Goal: Task Accomplishment & Management: Manage account settings

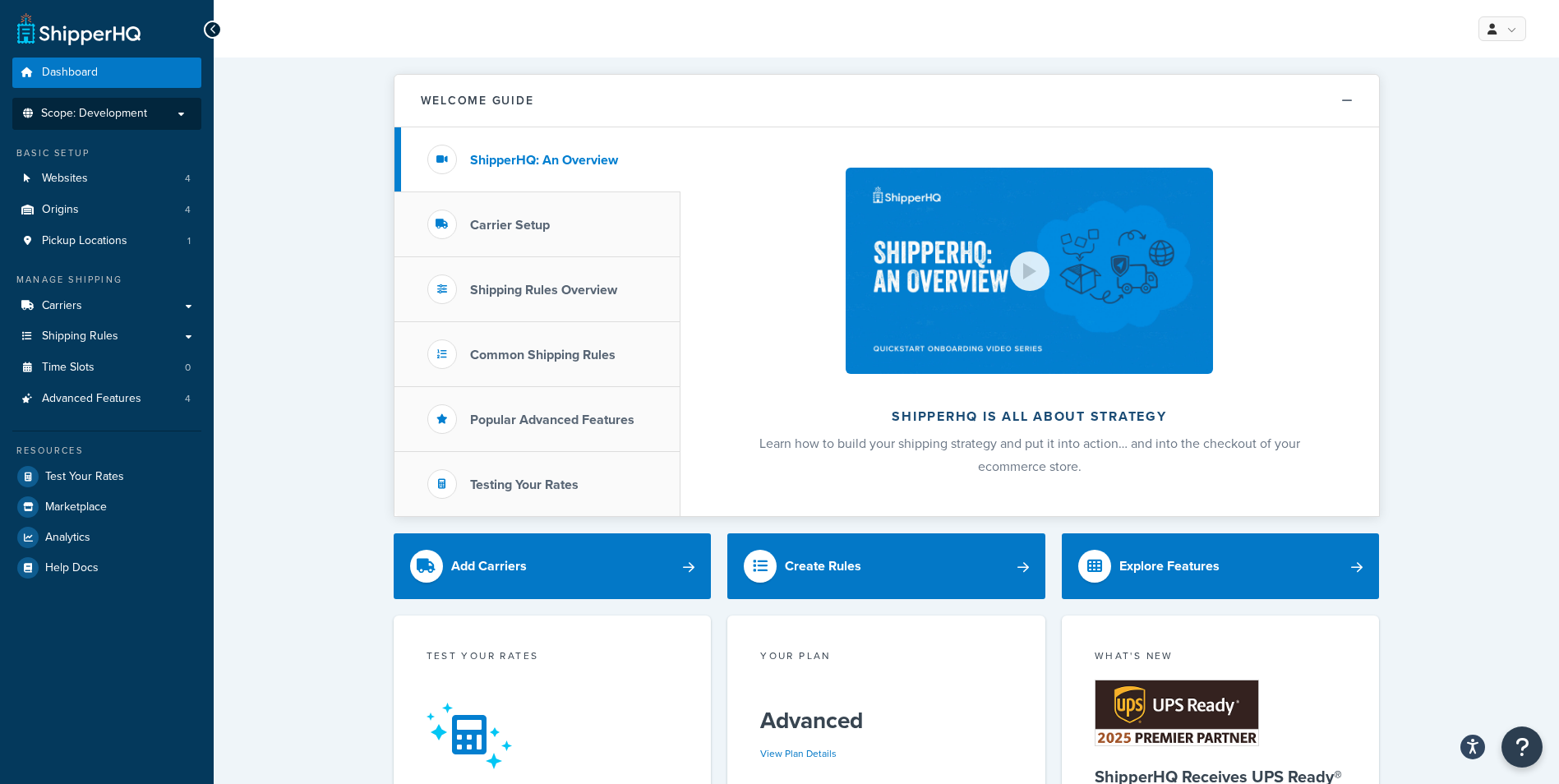
click at [117, 119] on span "Scope: Development" at bounding box center [93, 113] width 106 height 14
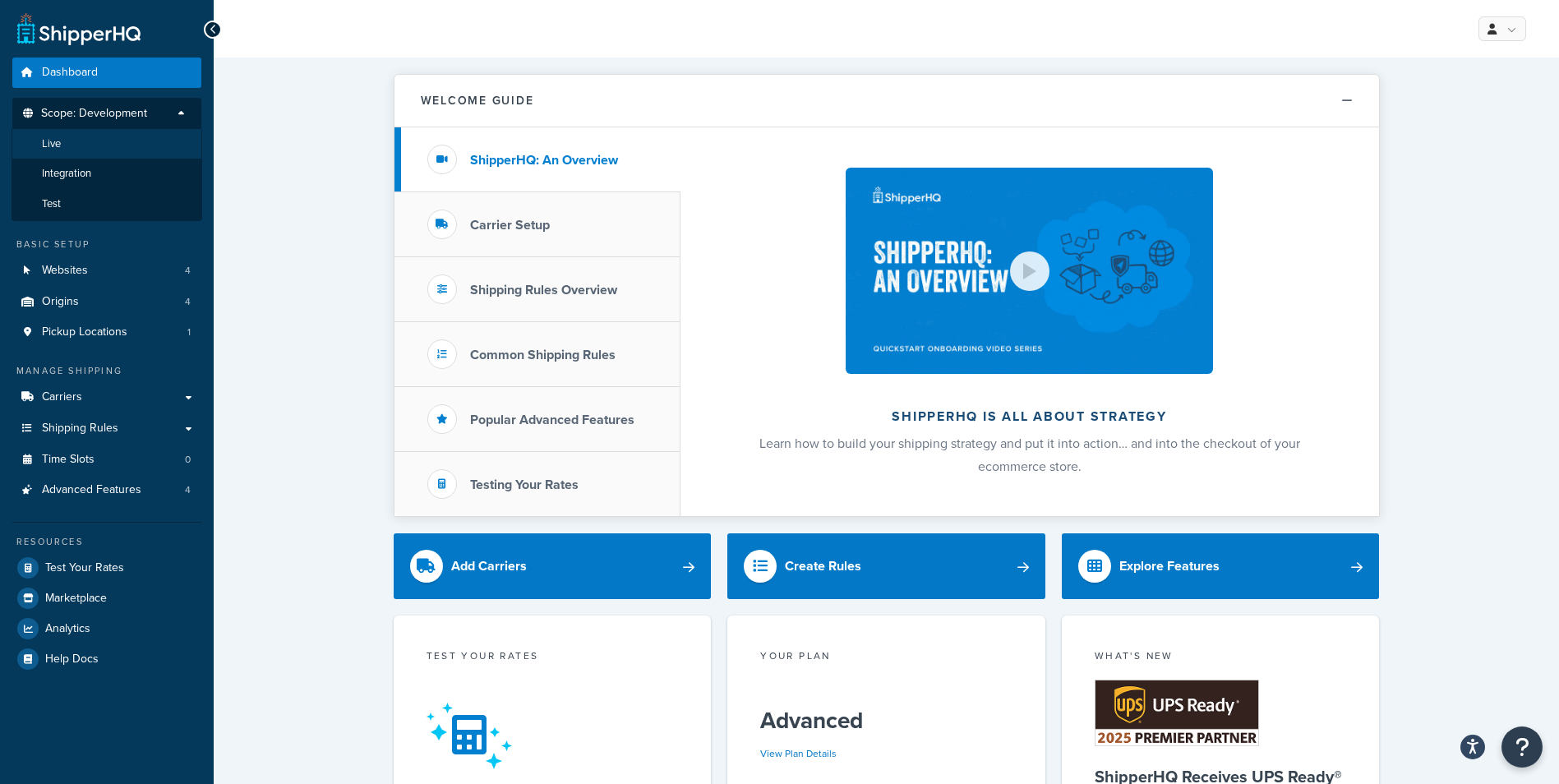
click at [105, 146] on li "Live" at bounding box center [107, 145] width 190 height 30
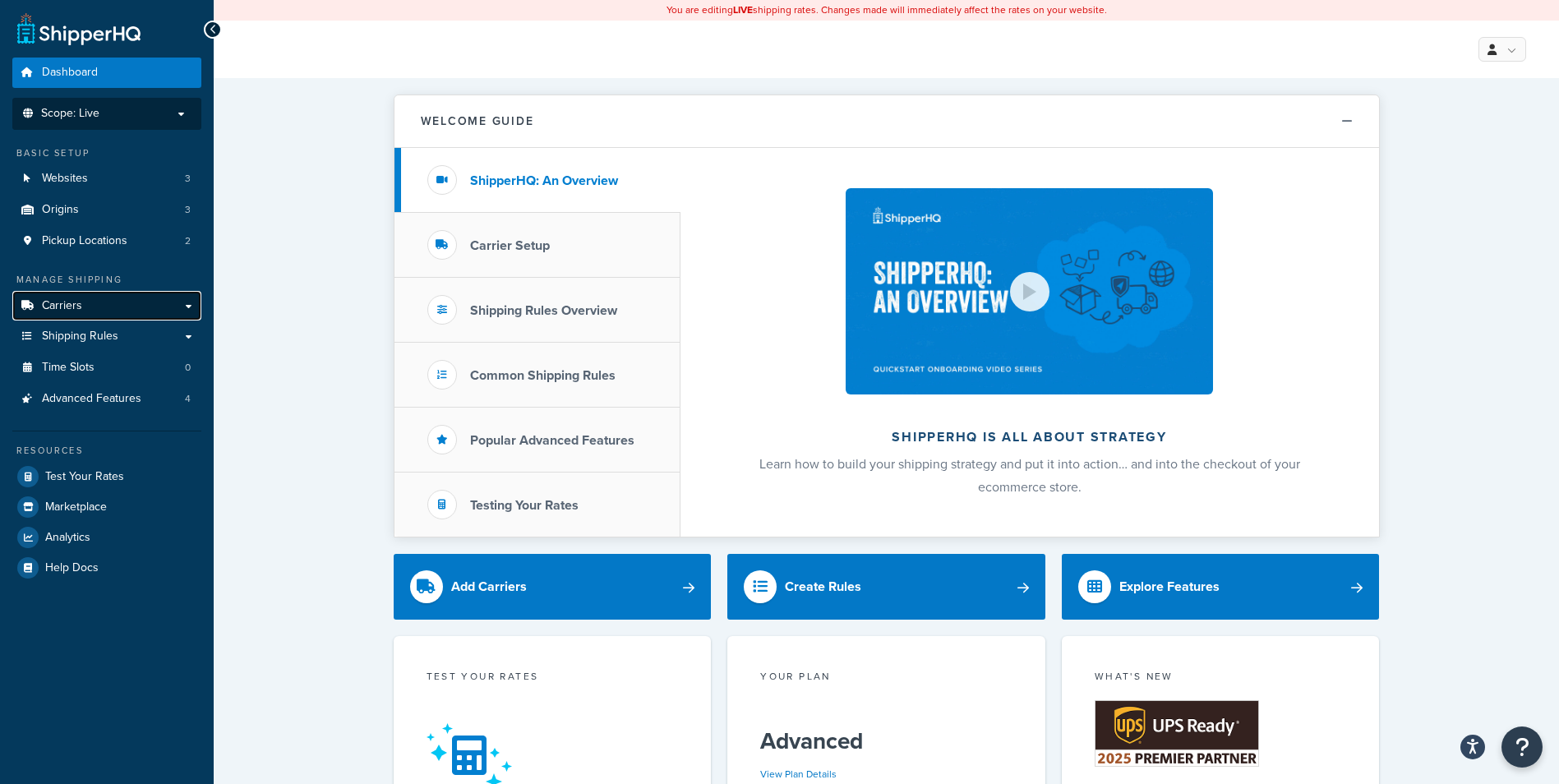
click at [105, 317] on link "Carriers" at bounding box center [107, 306] width 189 height 30
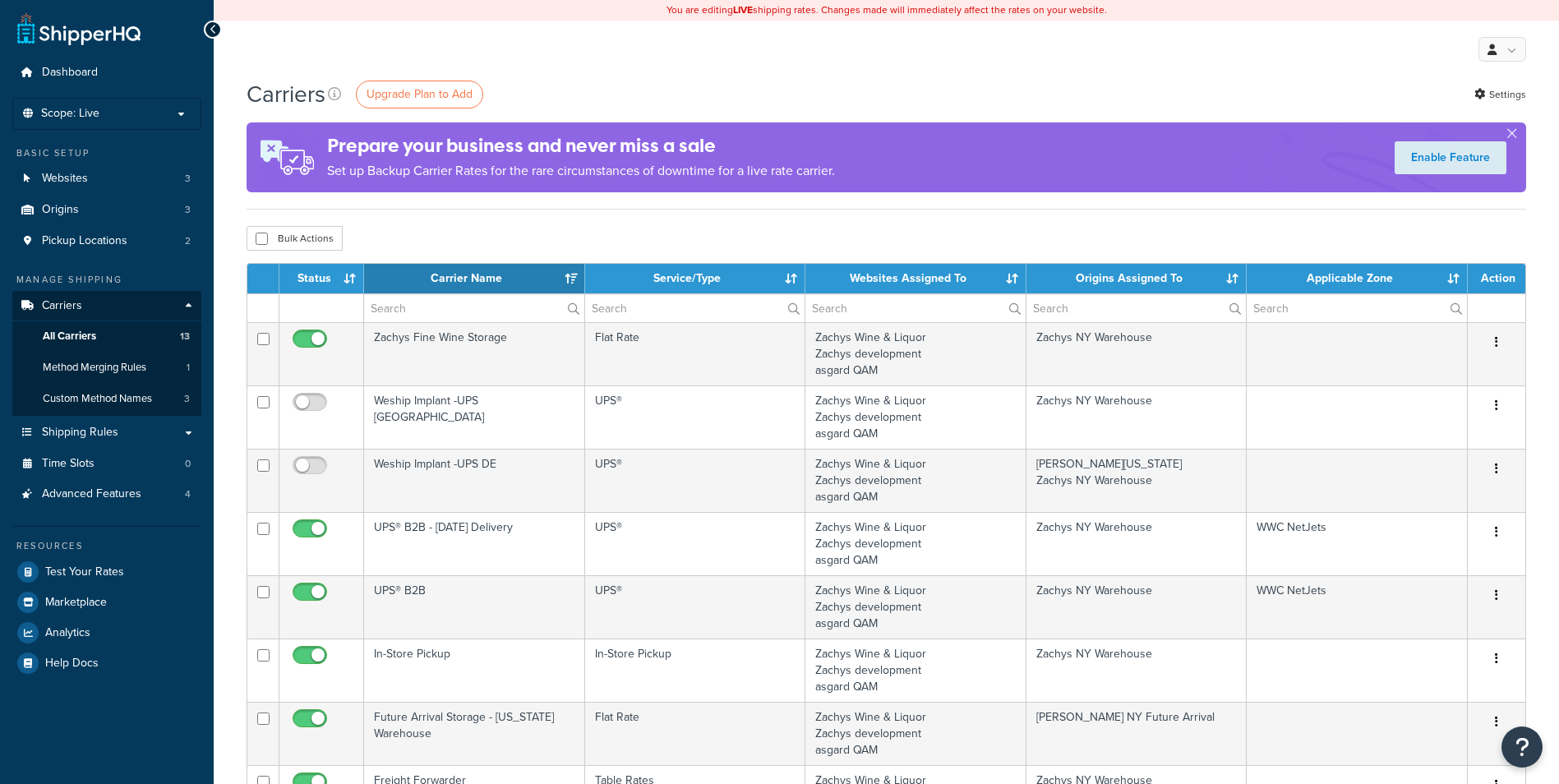
select select "15"
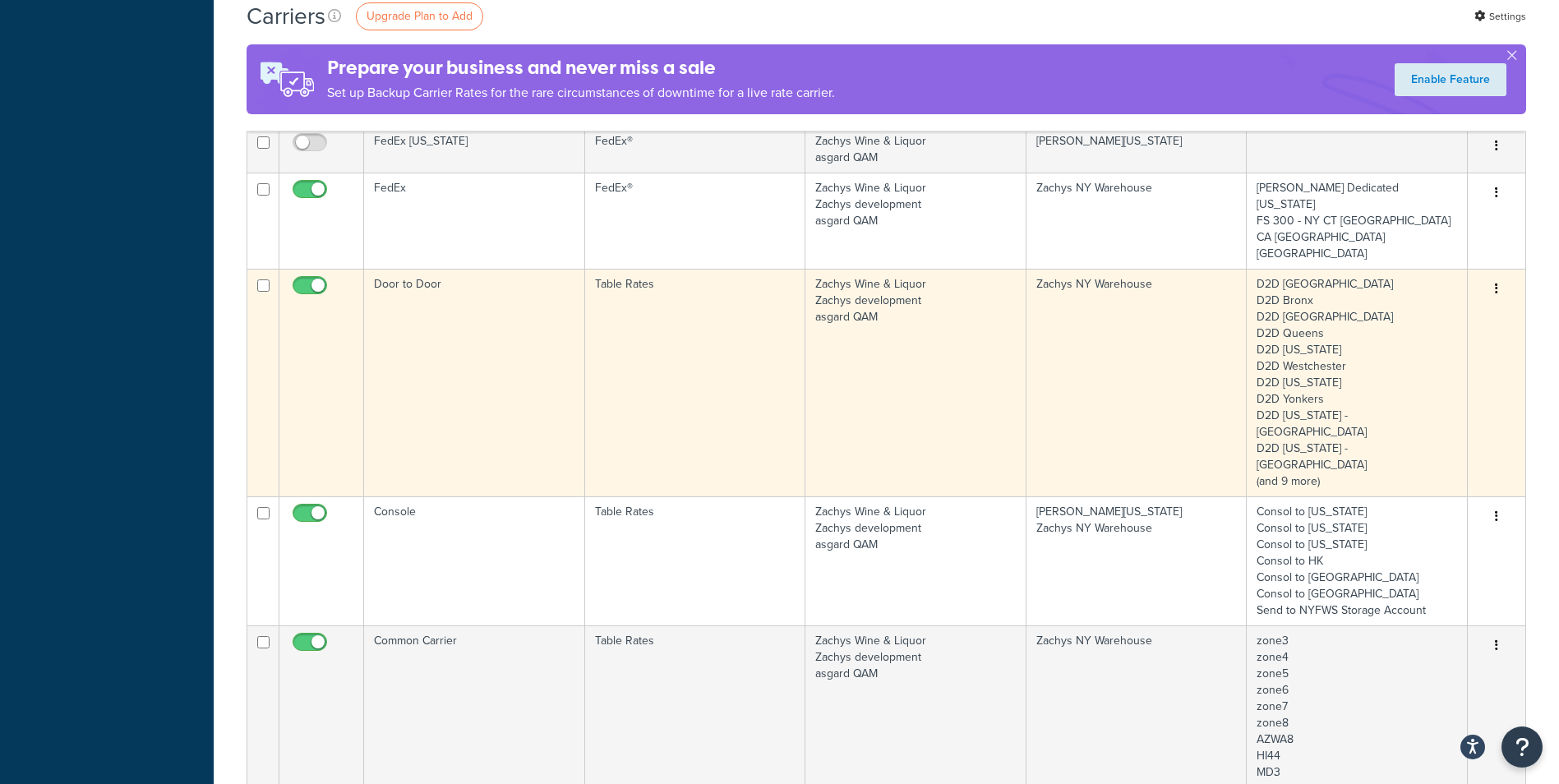
scroll to position [766, 0]
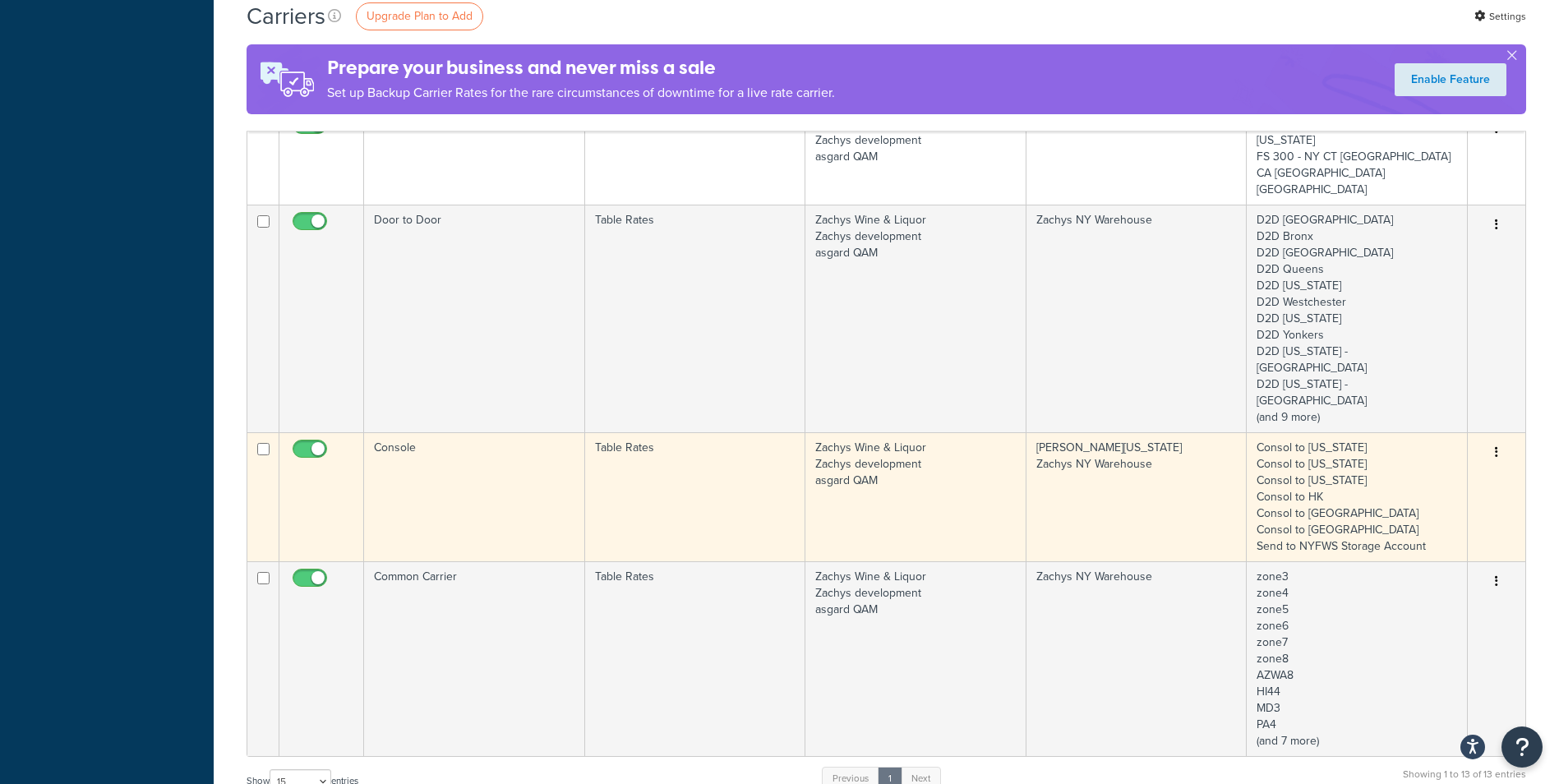
click at [469, 432] on td "Console" at bounding box center [474, 497] width 221 height 129
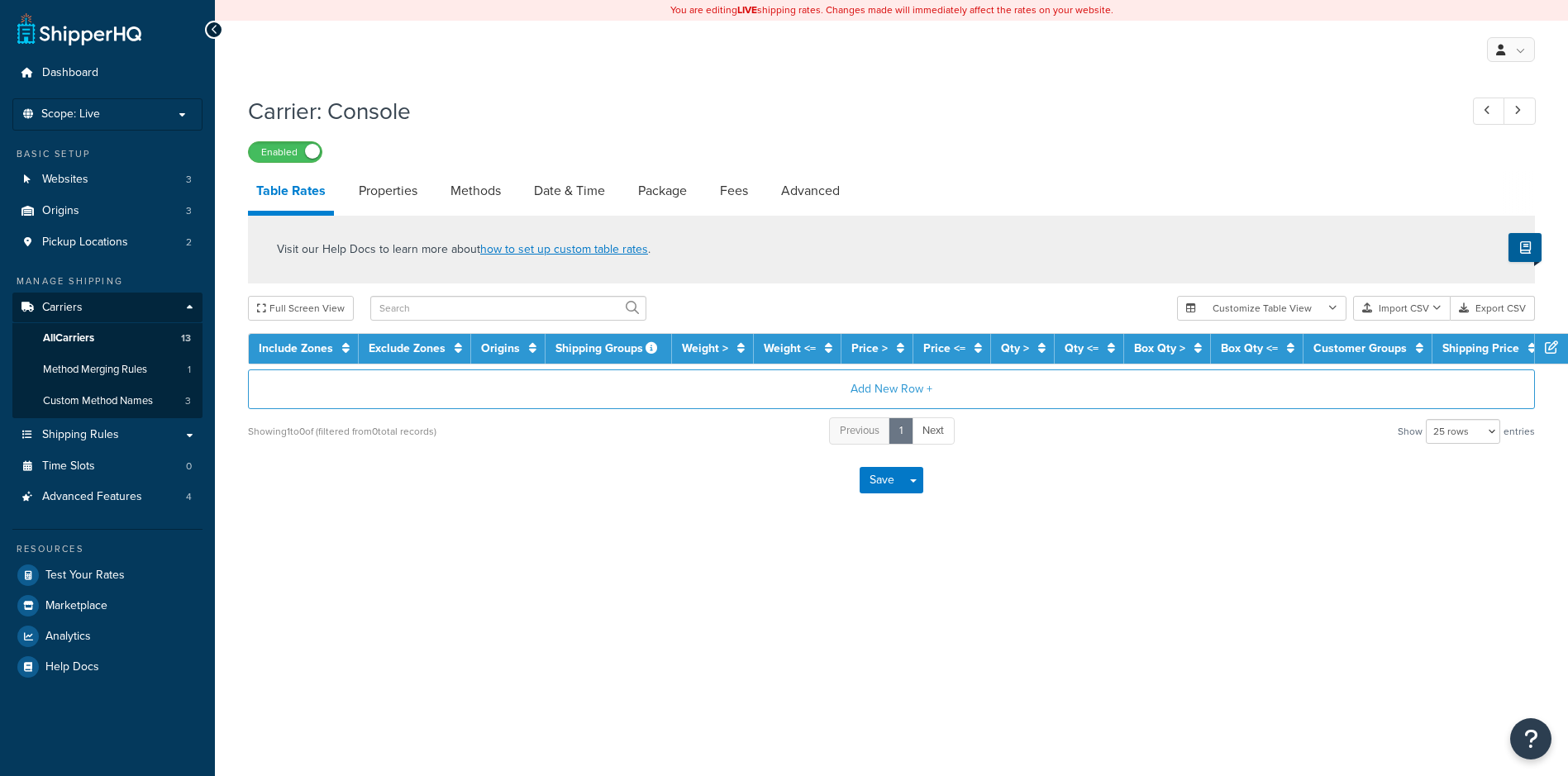
select select "25"
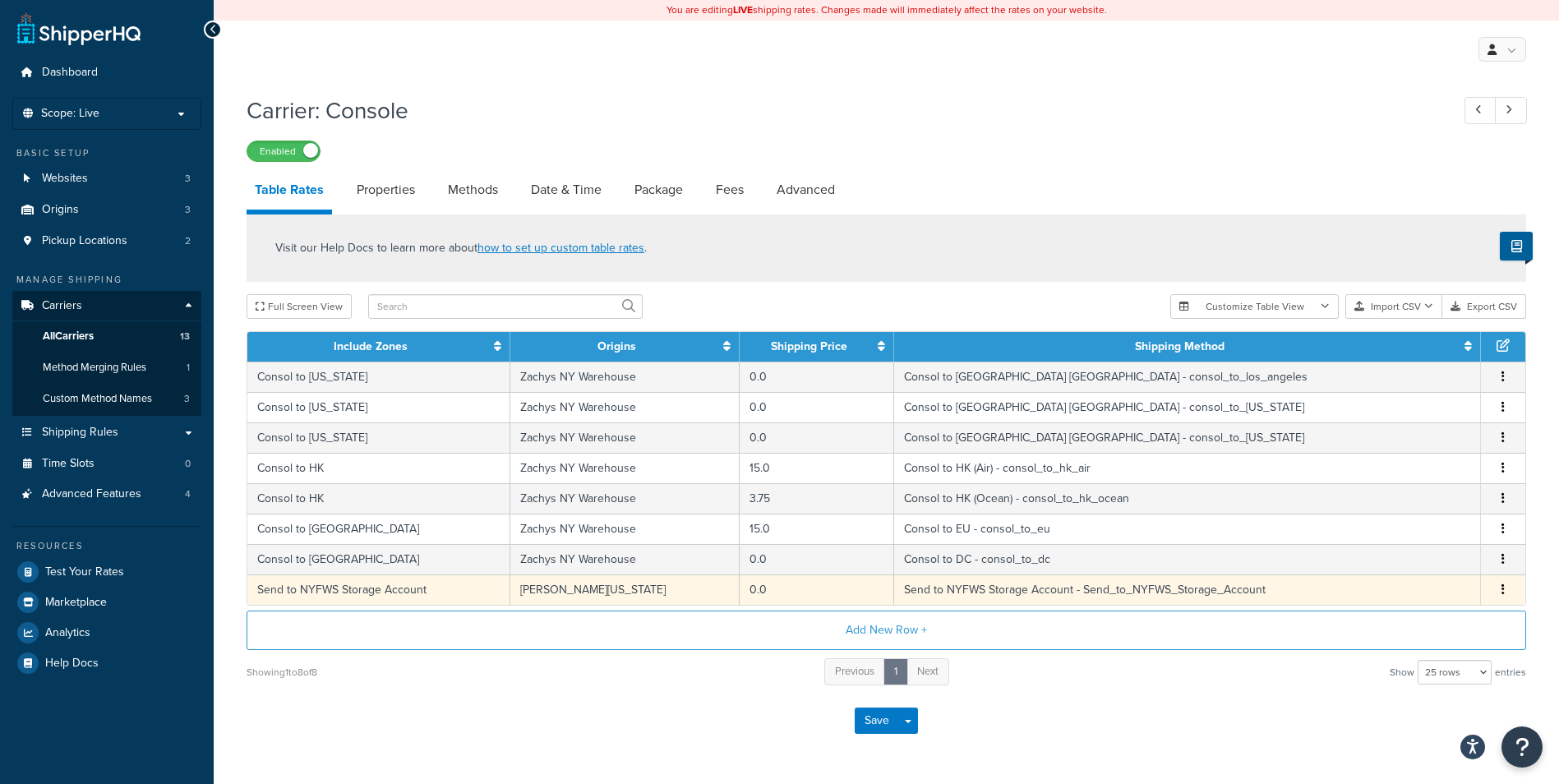
click at [977, 592] on td "Send to NYFWS Storage Account - Send_to_NYFWS_Storage_Account" at bounding box center [1187, 589] width 586 height 30
select select "182027"
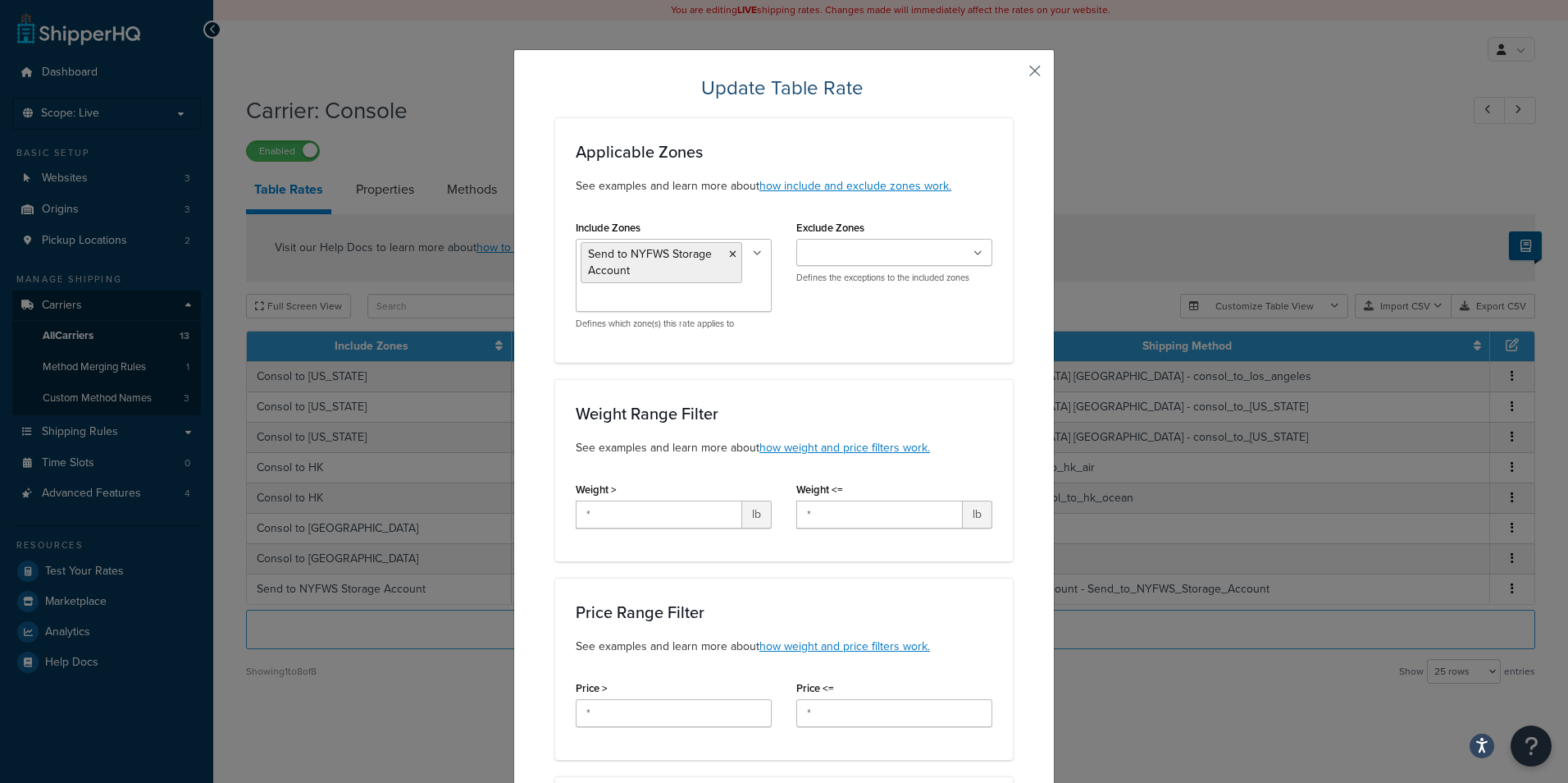
click at [1012, 75] on button "button" at bounding box center [1011, 77] width 4 height 4
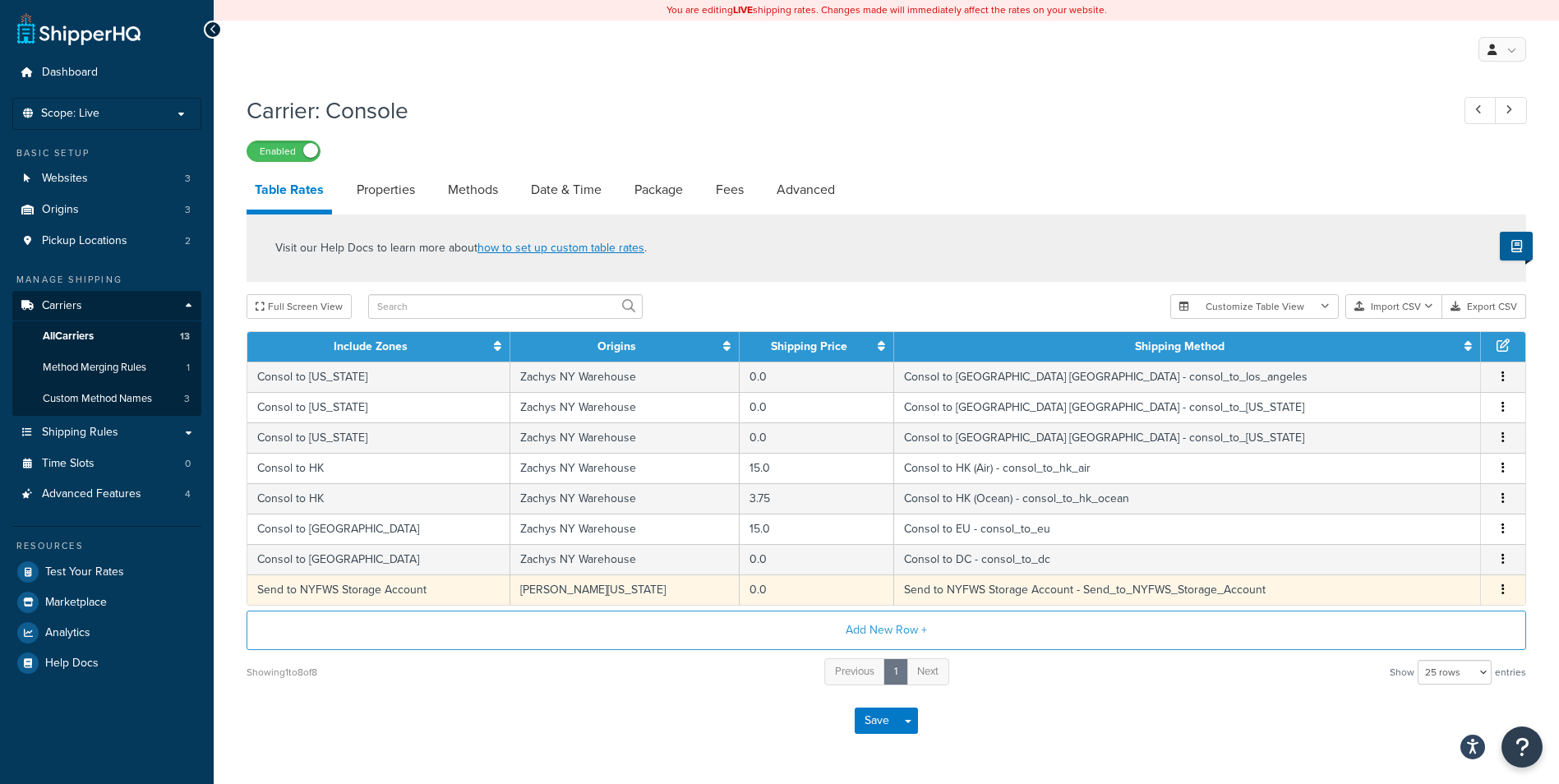
click at [1502, 582] on button "button" at bounding box center [1503, 589] width 13 height 18
click at [1437, 561] on div "Edit" at bounding box center [1419, 557] width 117 height 33
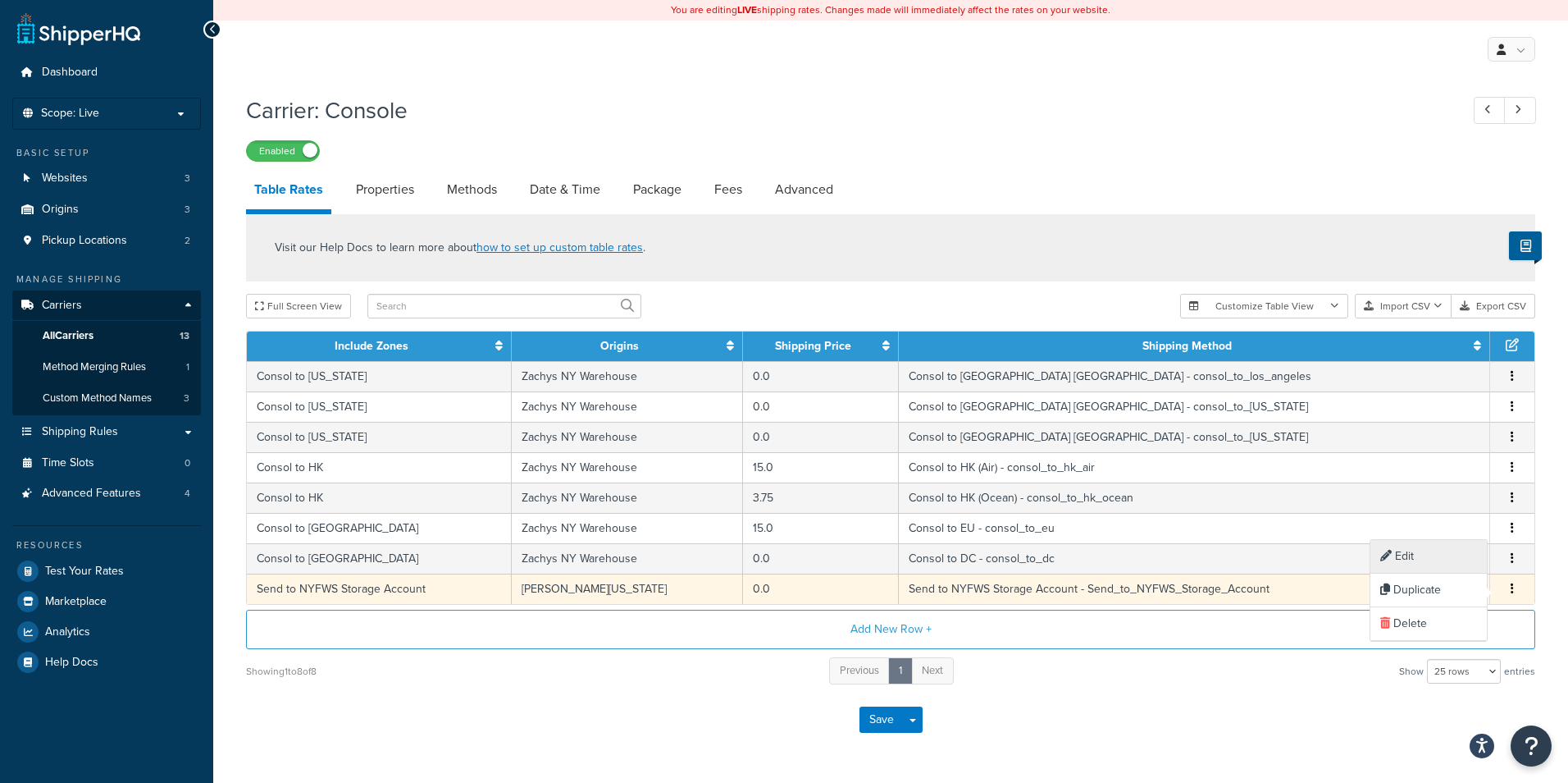
select select "182027"
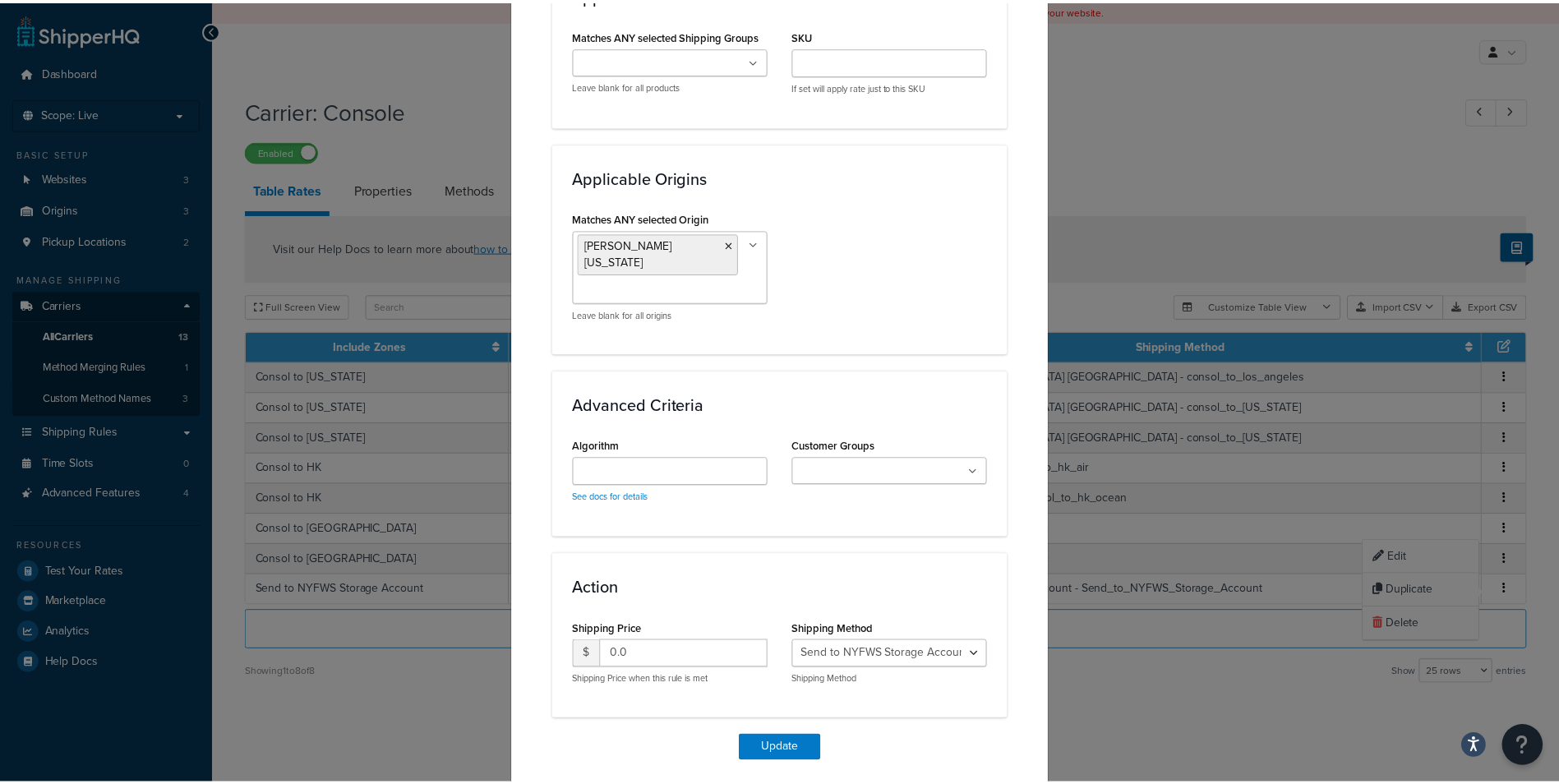
scroll to position [1022, 0]
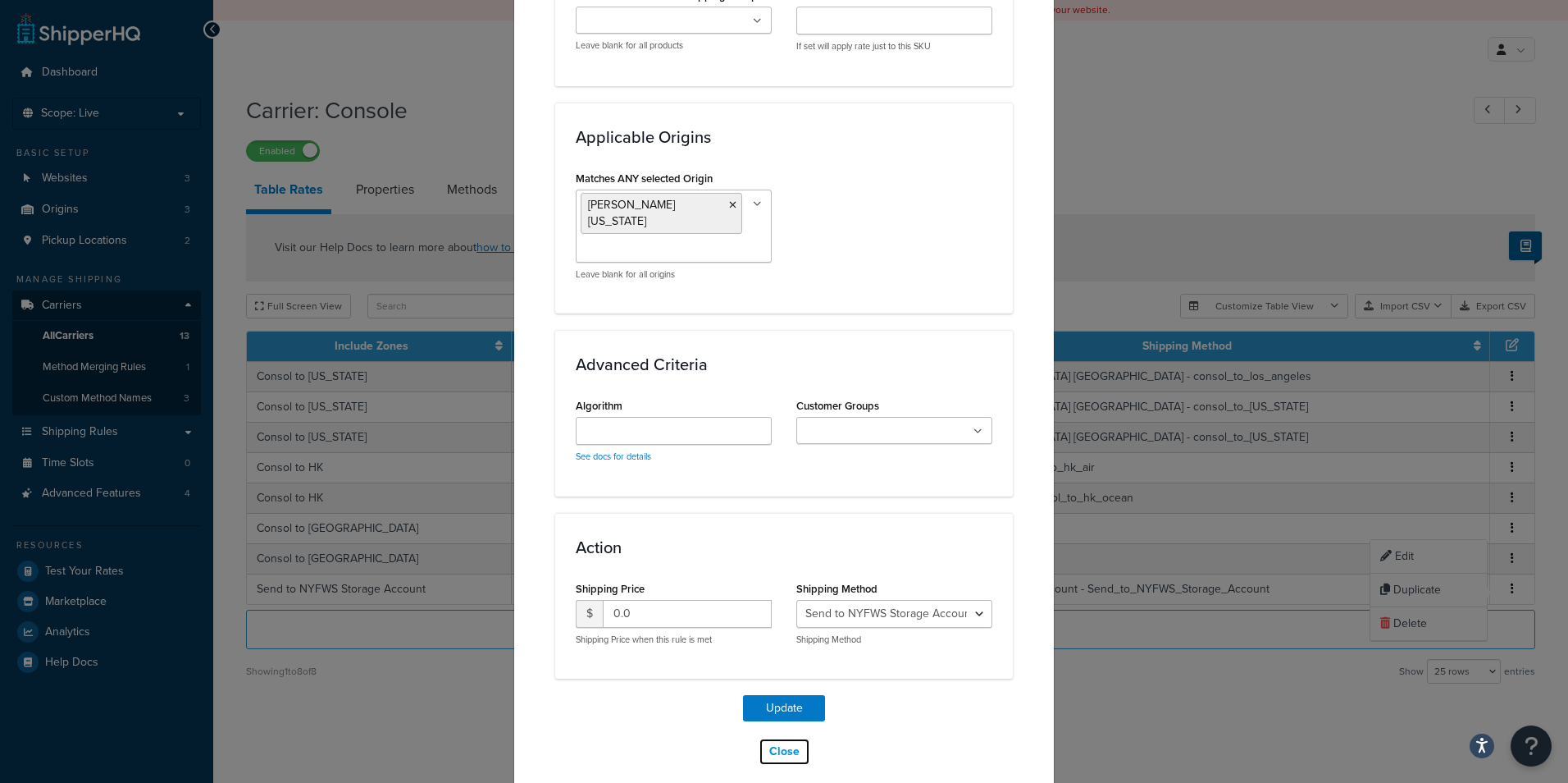
click at [783, 742] on button "Close" at bounding box center [784, 751] width 51 height 28
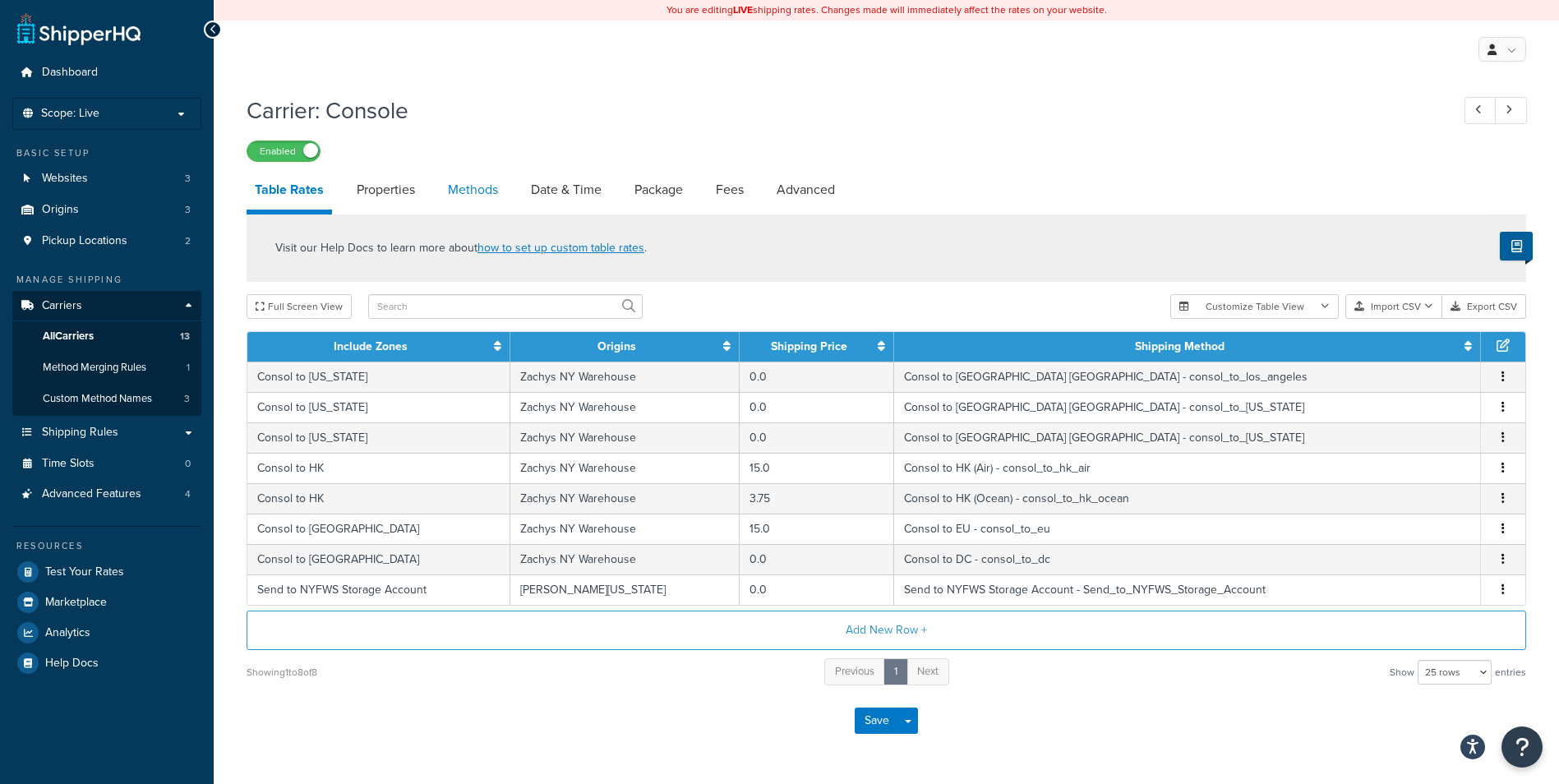
click at [476, 197] on link "Methods" at bounding box center [473, 189] width 67 height 39
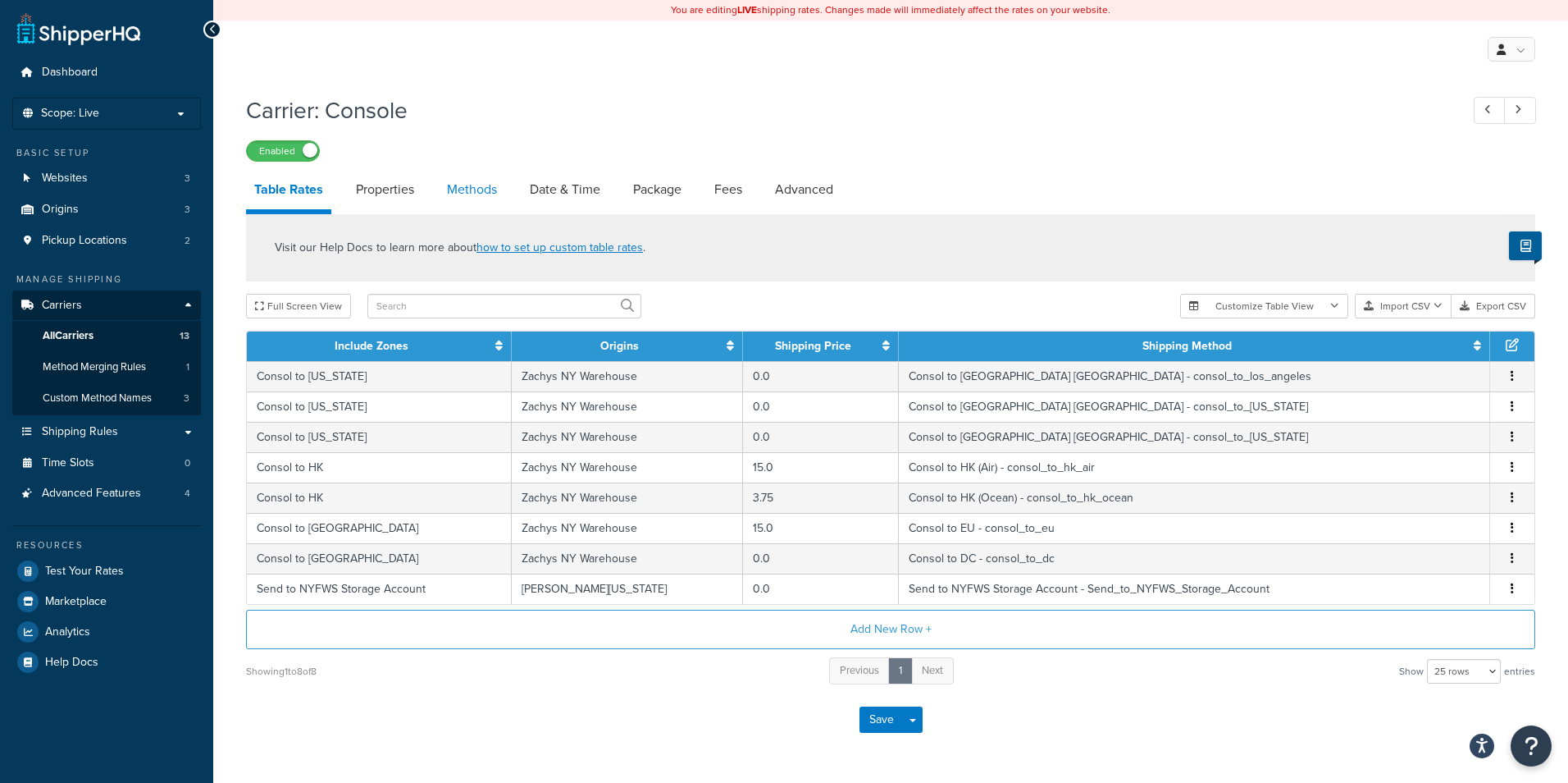
select select "25"
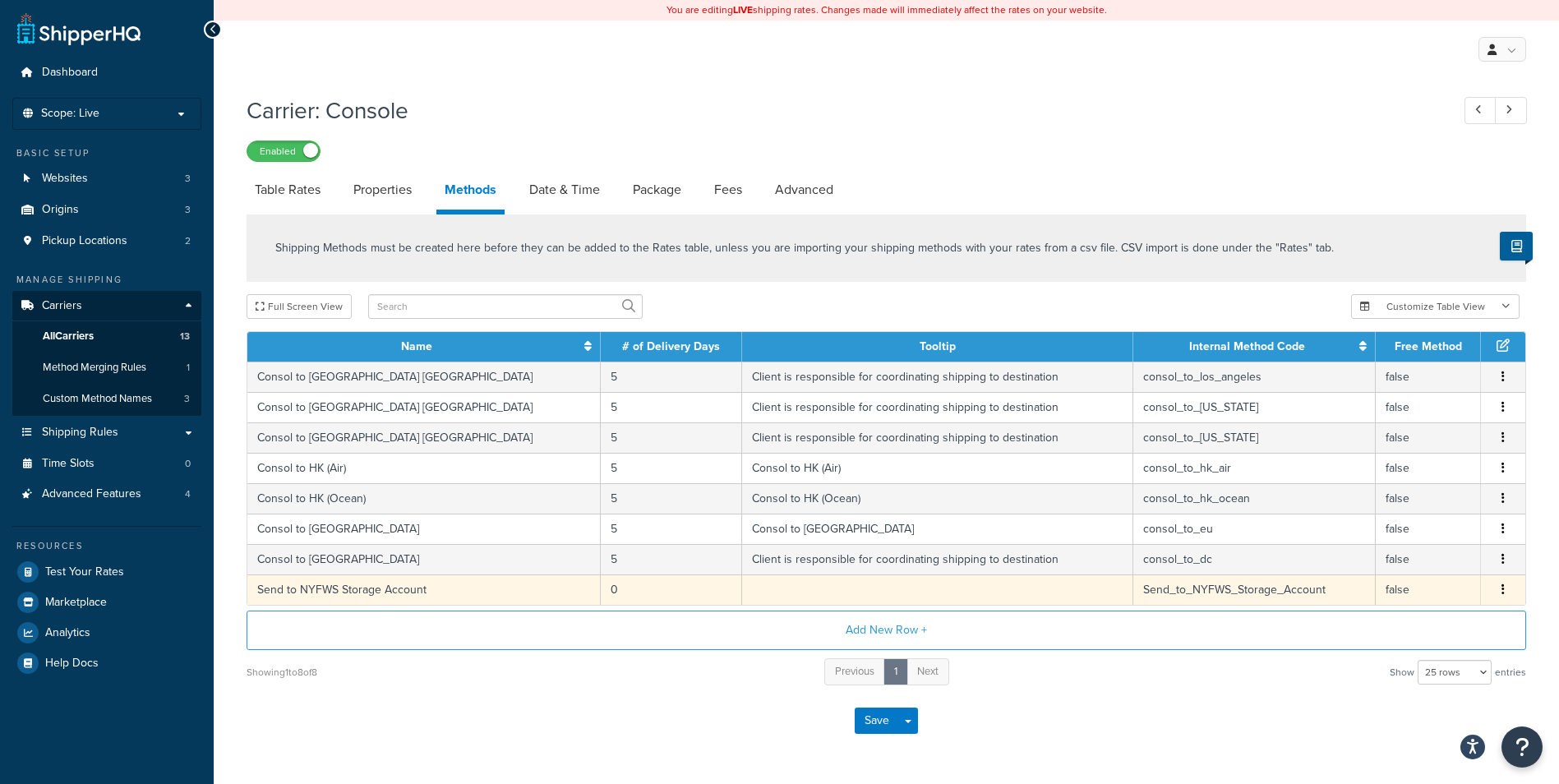
click at [1505, 589] on button "button" at bounding box center [1503, 589] width 13 height 18
click at [1398, 575] on div "Edit" at bounding box center [1419, 573] width 117 height 33
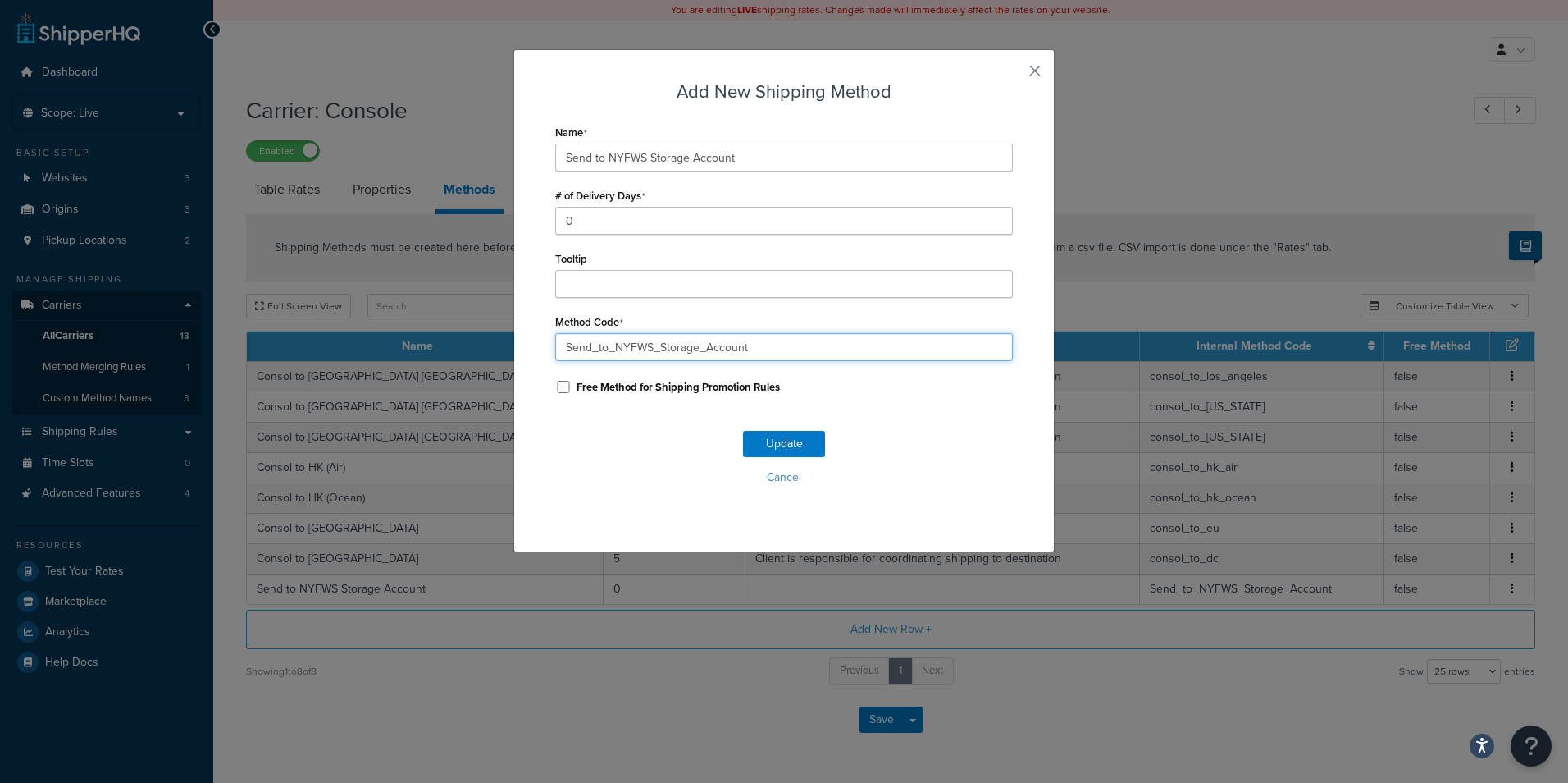
click at [558, 351] on input "Send_to_NYFWS_Storage_Account" at bounding box center [784, 346] width 458 height 28
drag, startPoint x: 608, startPoint y: 345, endPoint x: 641, endPoint y: 351, distance: 33.5
click at [641, 351] on input "send_to_NYFWS_Storage_Account" at bounding box center [784, 346] width 458 height 28
click at [658, 345] on input "send_to_NYFWS_Storage_Account" at bounding box center [784, 346] width 458 height 28
click at [703, 351] on input "send_to_NYFWS_storage_Account" at bounding box center [784, 346] width 458 height 28
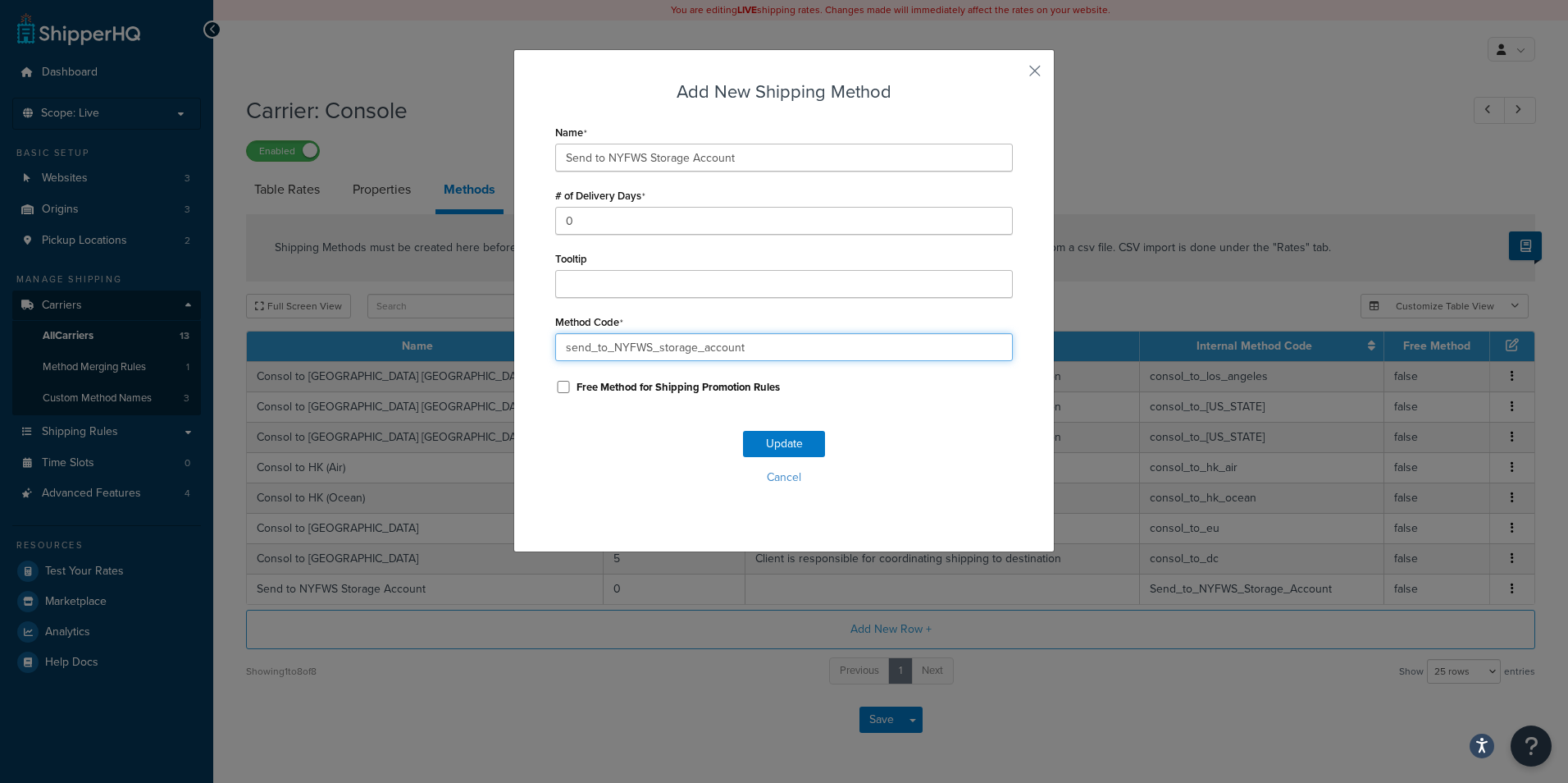
click at [657, 352] on input "send_to_NYFWS_storage_account" at bounding box center [784, 346] width 458 height 28
type input "send_to_NYFWS_storage_account"
click at [782, 435] on button "Update" at bounding box center [784, 444] width 82 height 27
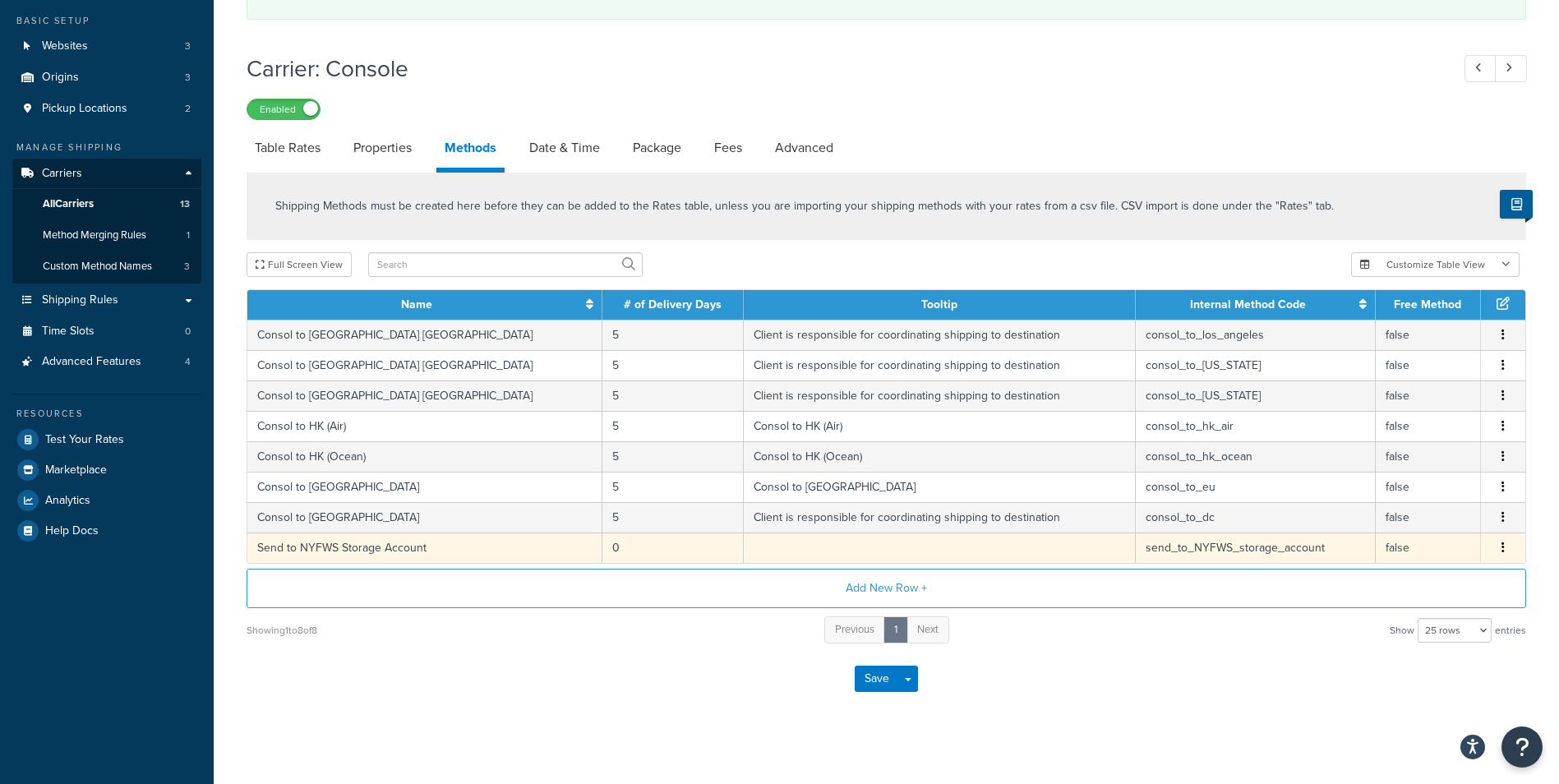
scroll to position [144, 0]
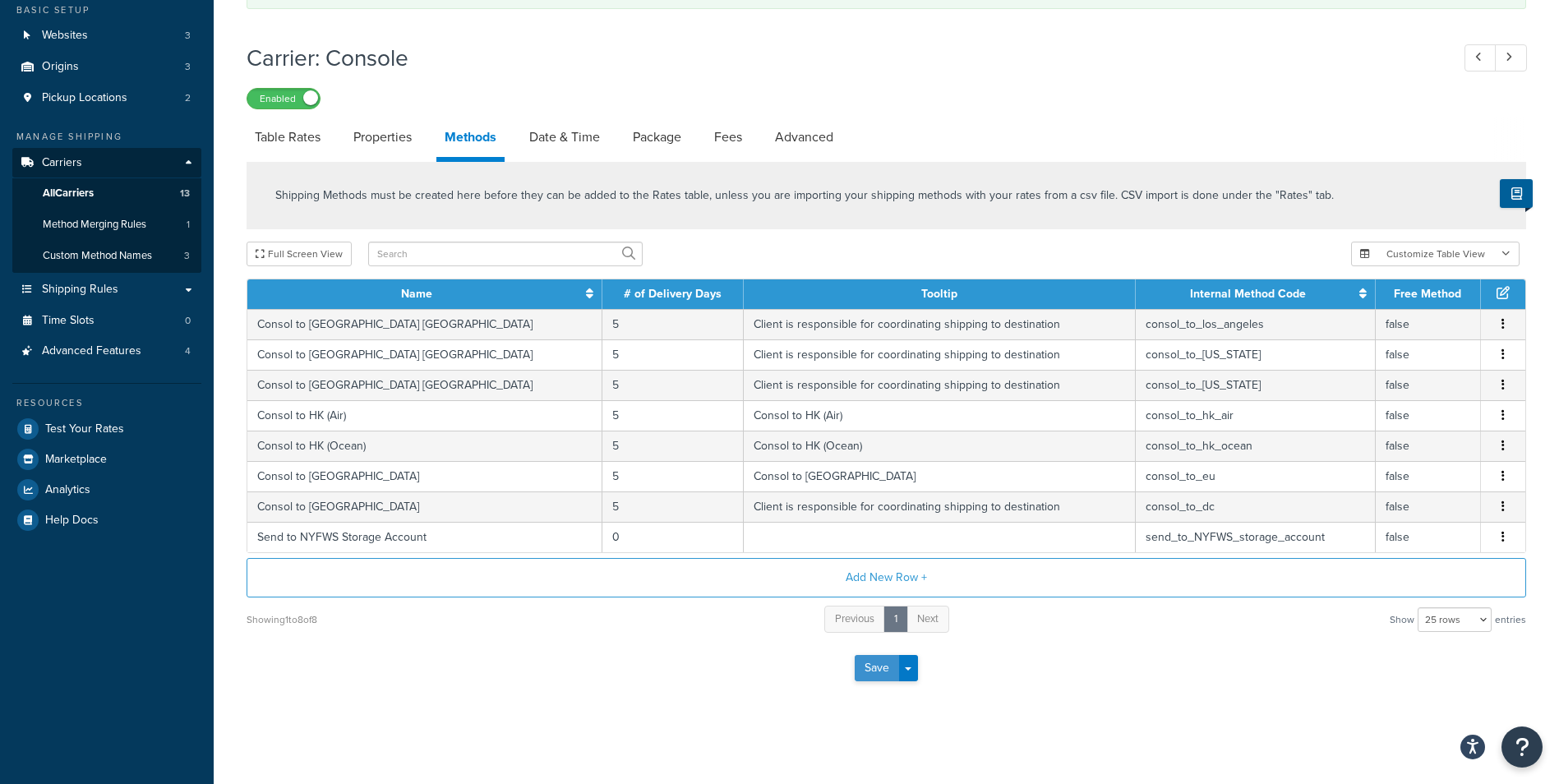
click at [868, 673] on button "Save" at bounding box center [877, 668] width 45 height 27
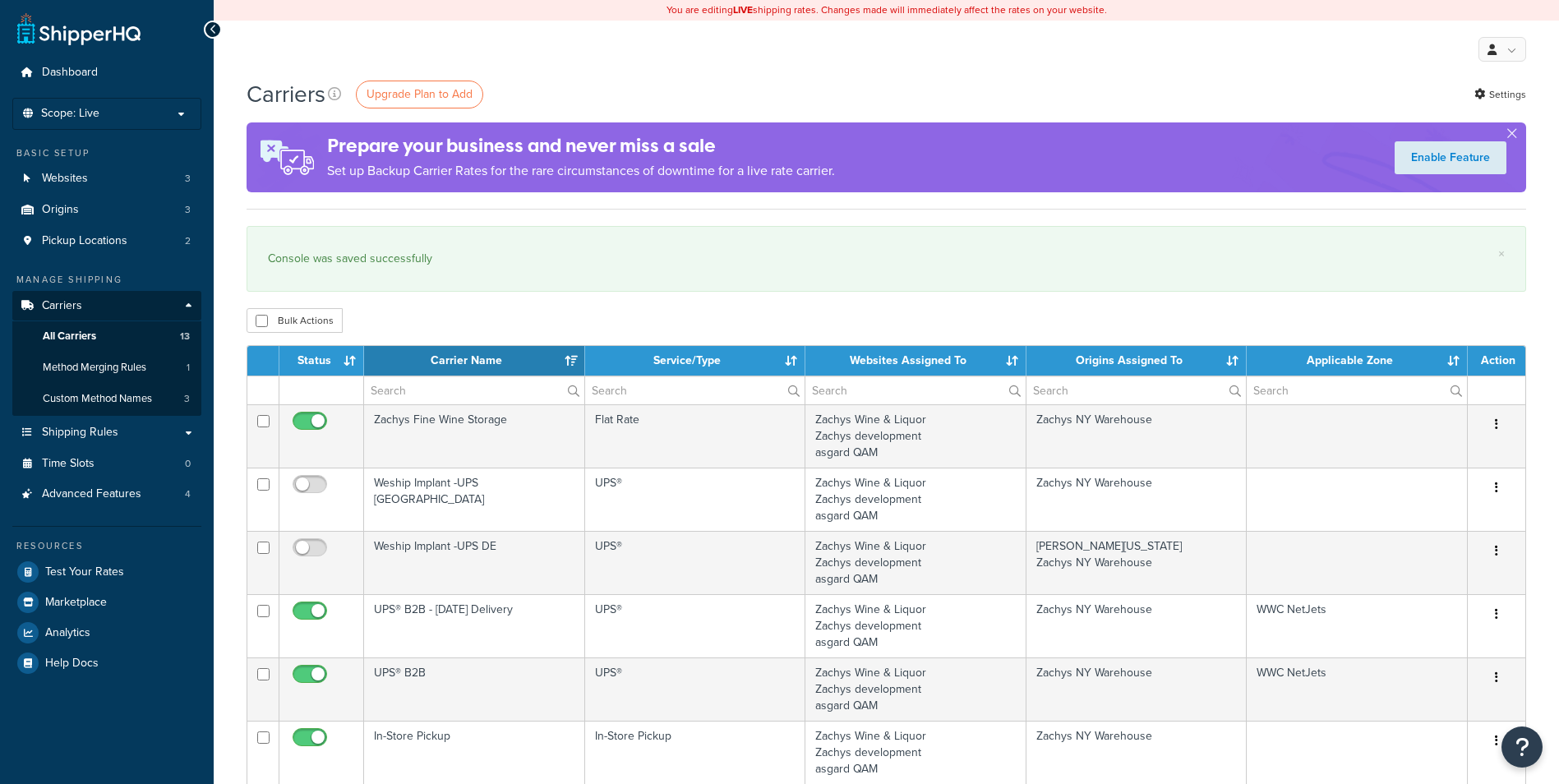
select select "15"
click at [125, 184] on link "Websites 3" at bounding box center [107, 179] width 189 height 30
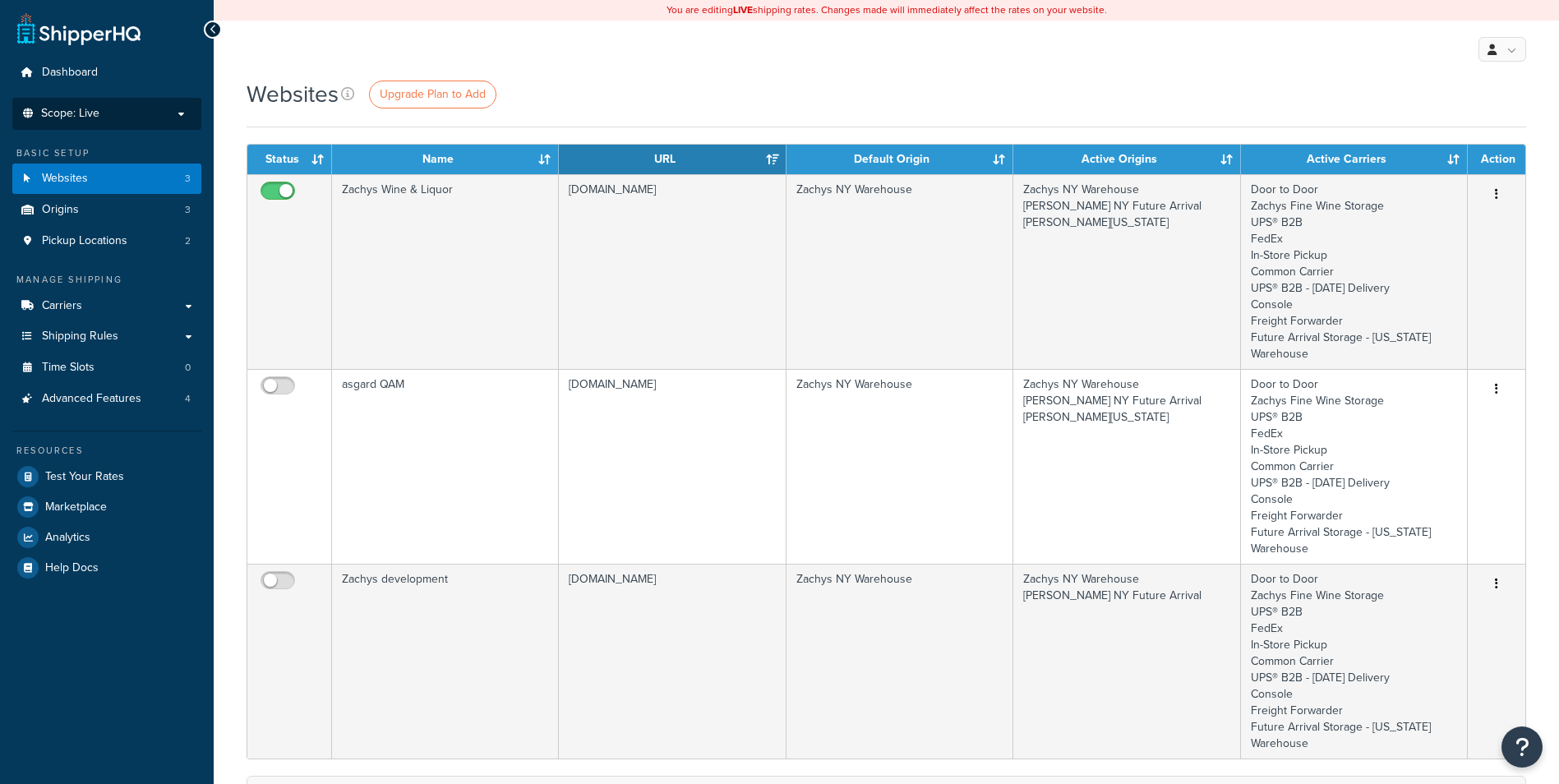
click at [77, 111] on span "Scope: Live" at bounding box center [69, 113] width 58 height 14
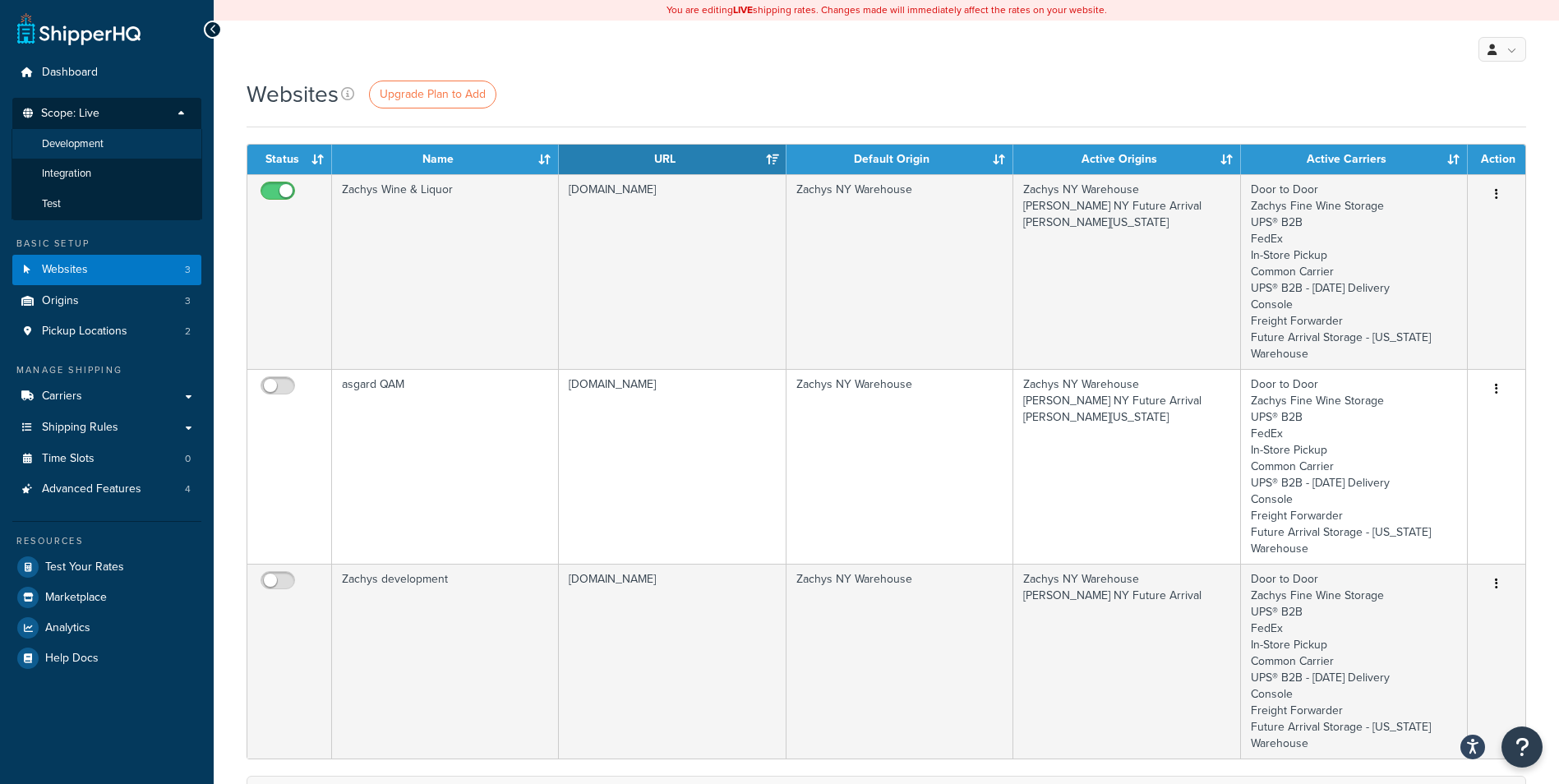
click at [80, 144] on span "Development" at bounding box center [72, 144] width 62 height 14
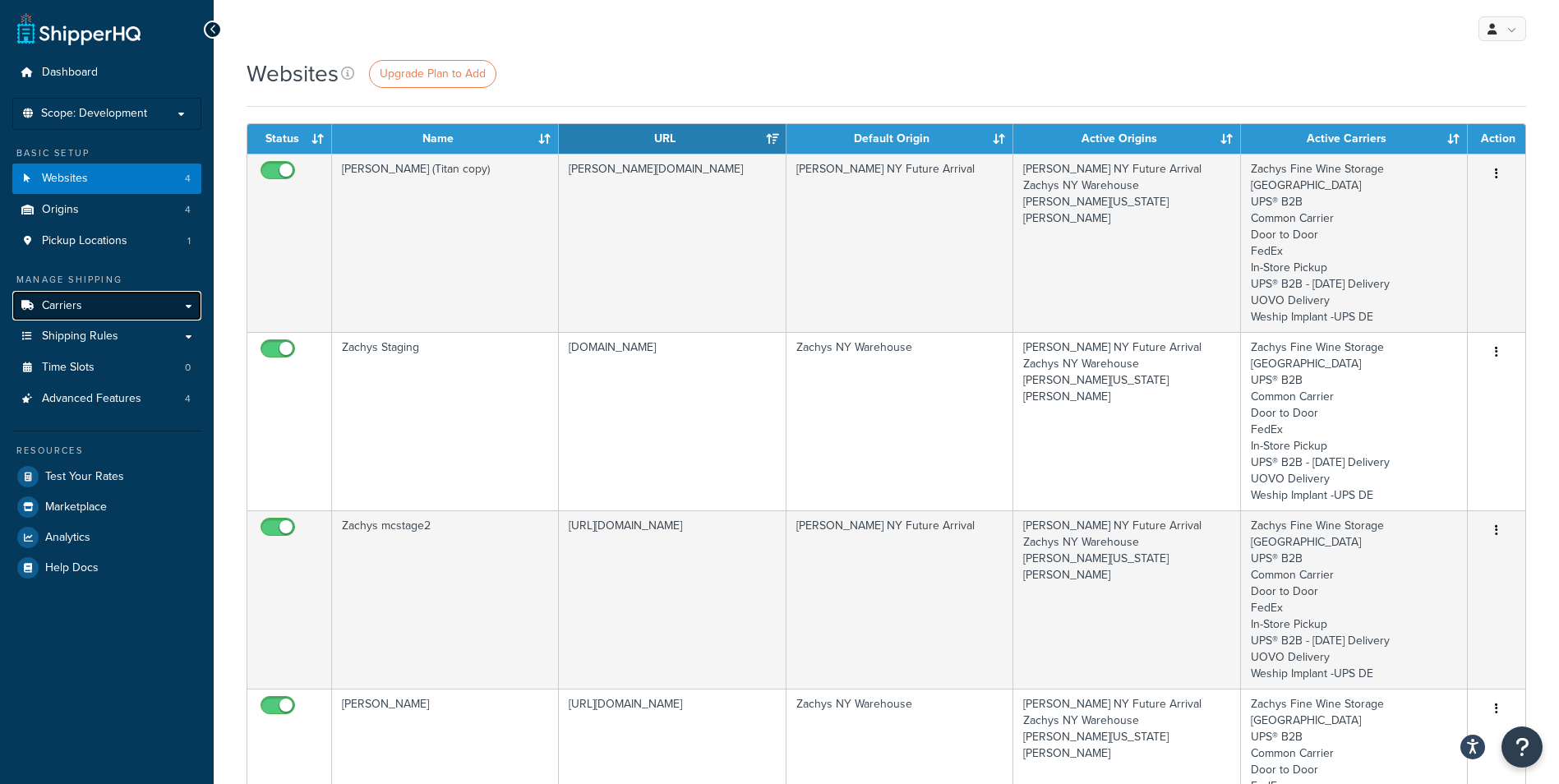
click at [149, 311] on link "Carriers" at bounding box center [107, 306] width 189 height 30
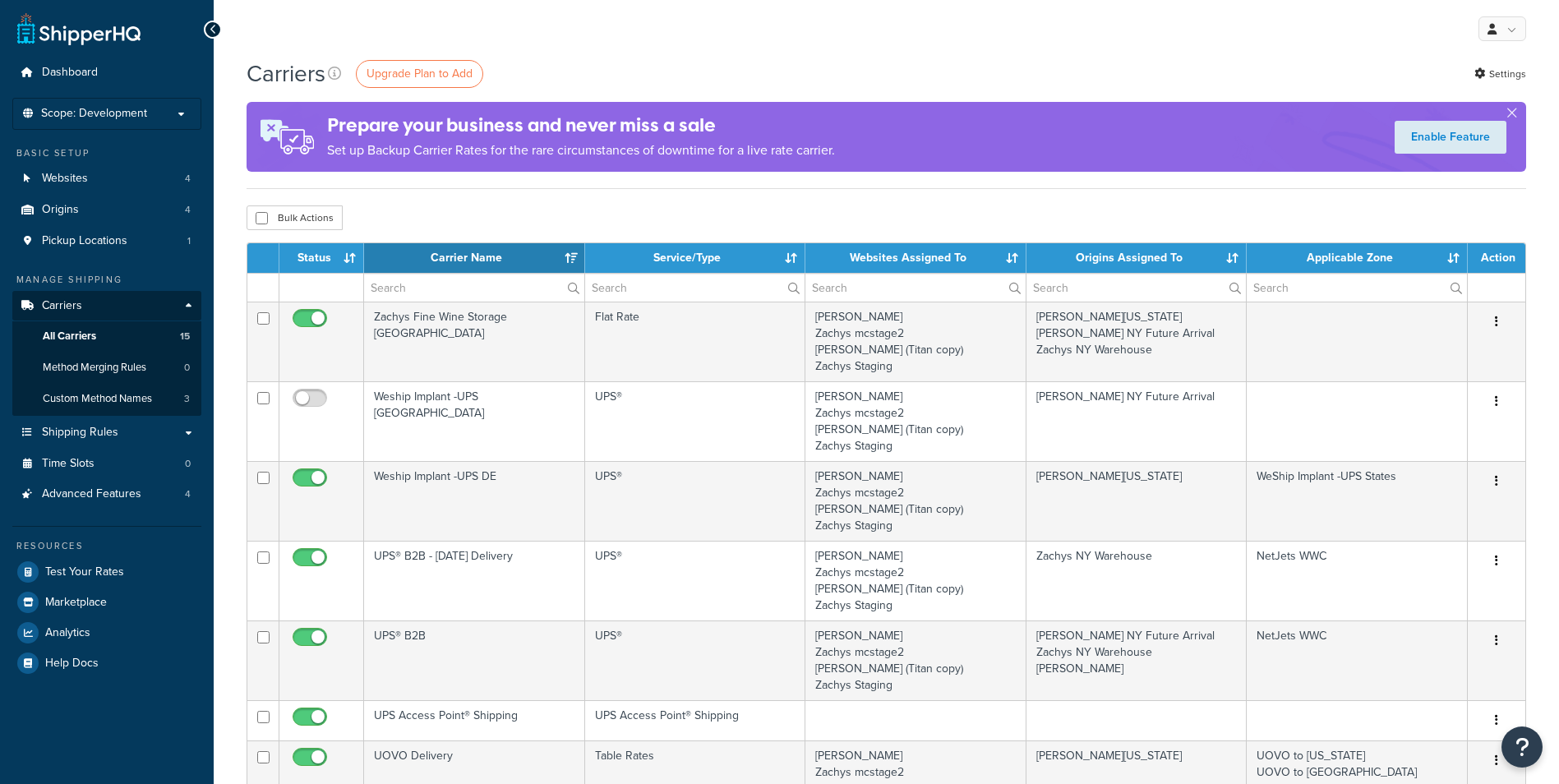
select select "15"
click at [117, 122] on li "Scope: Development Live Integration Test" at bounding box center [107, 114] width 189 height 32
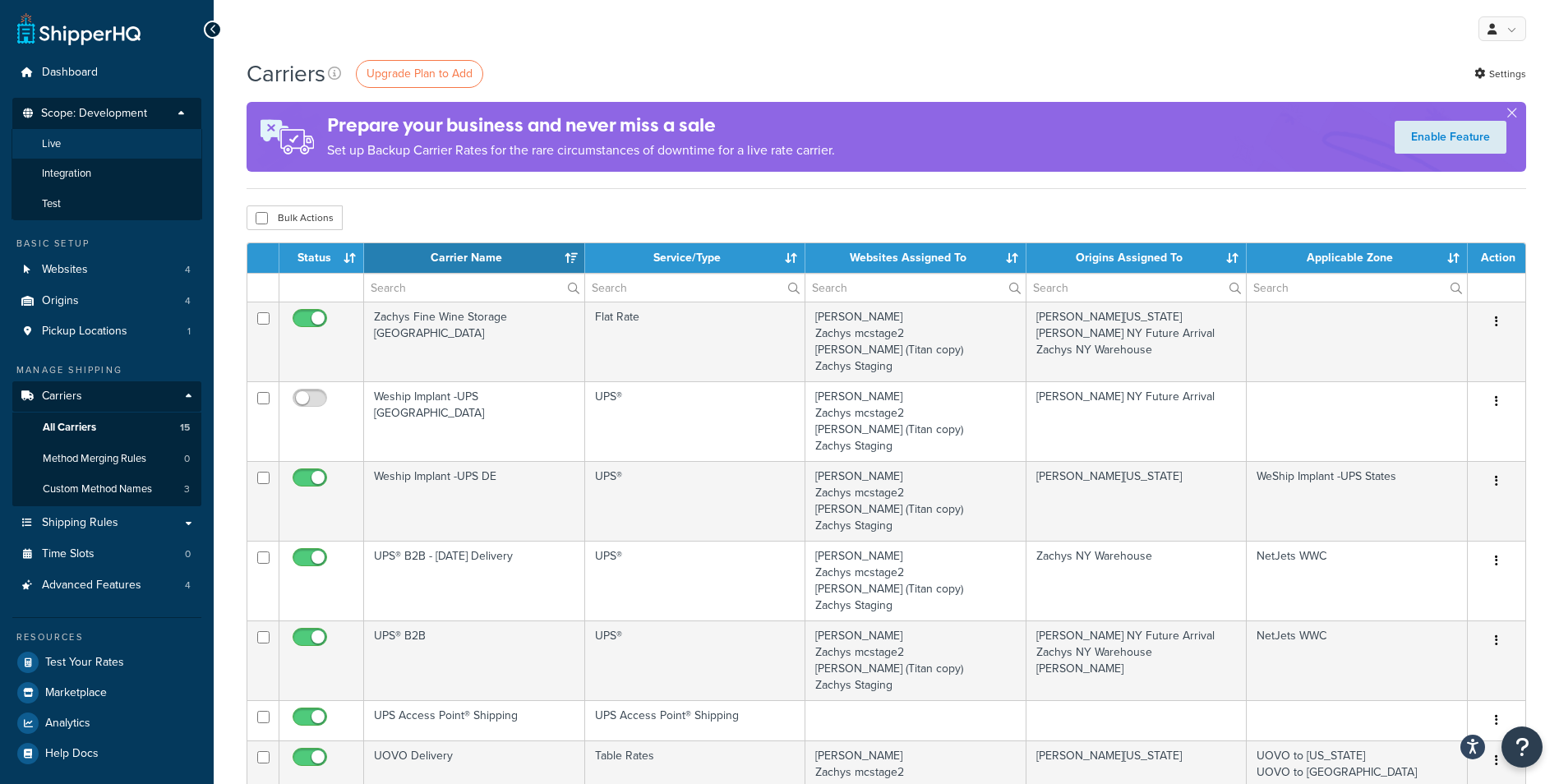
click at [81, 149] on li "Live" at bounding box center [107, 145] width 190 height 30
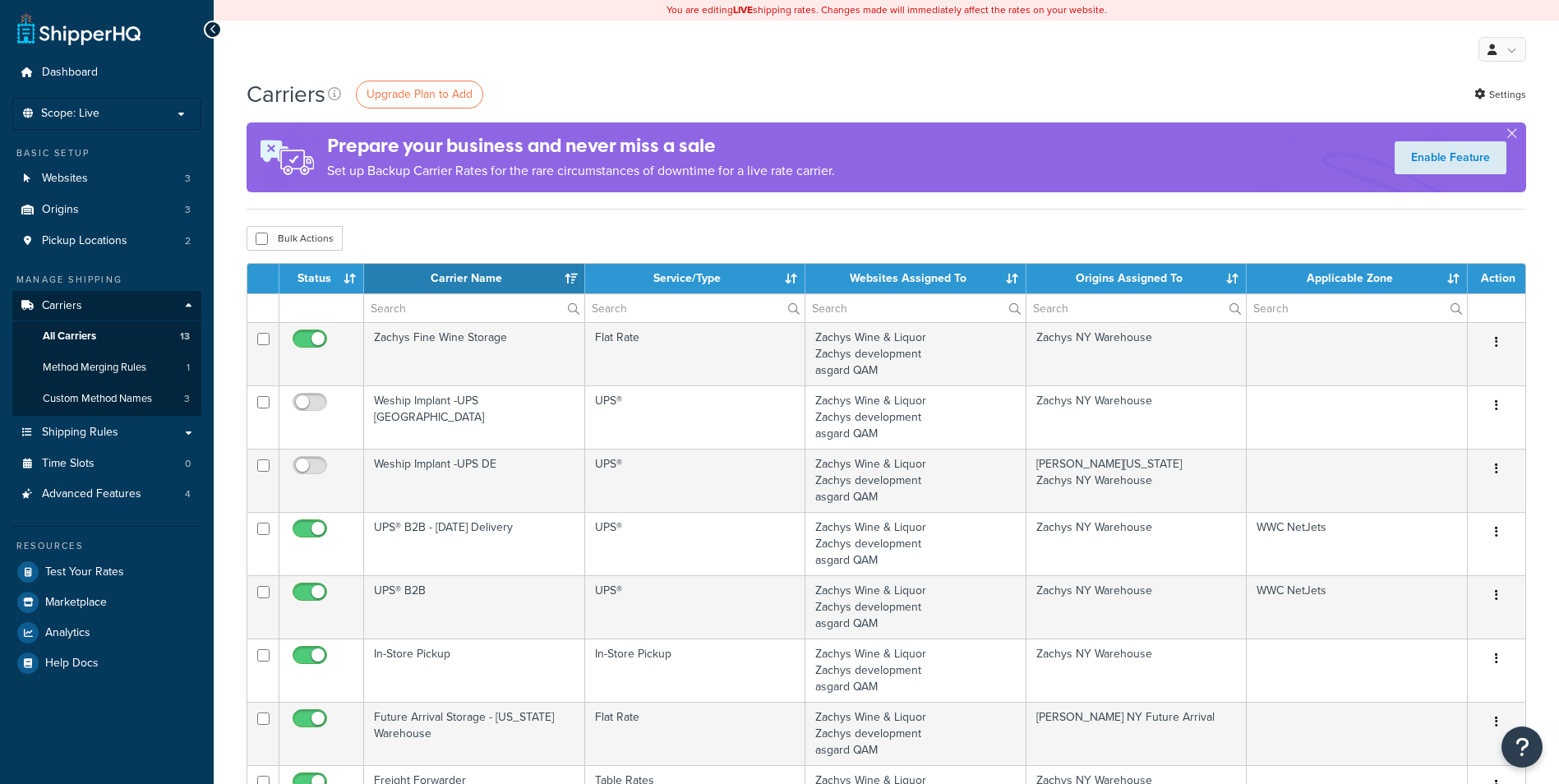
select select "15"
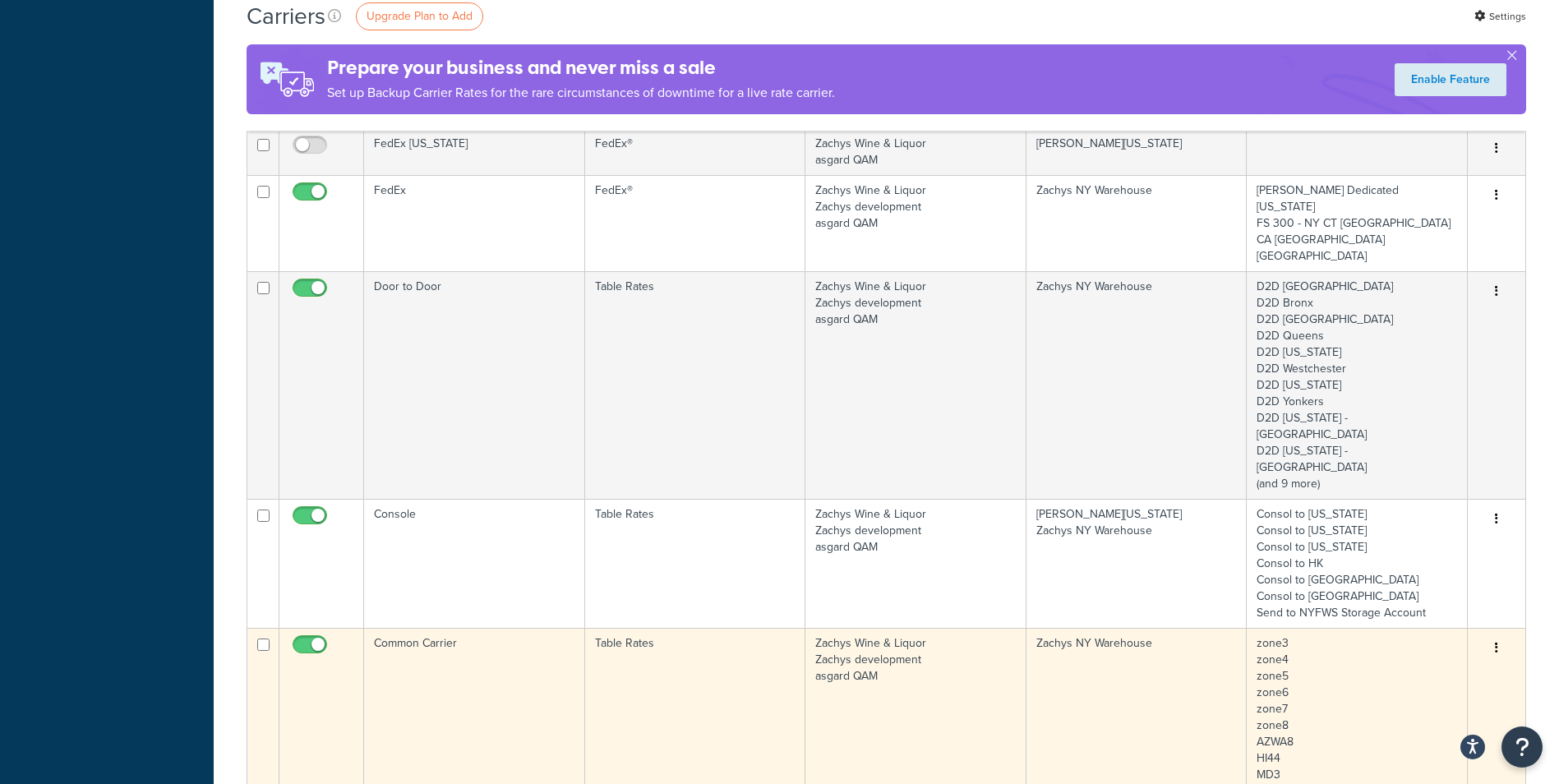
scroll to position [712, 0]
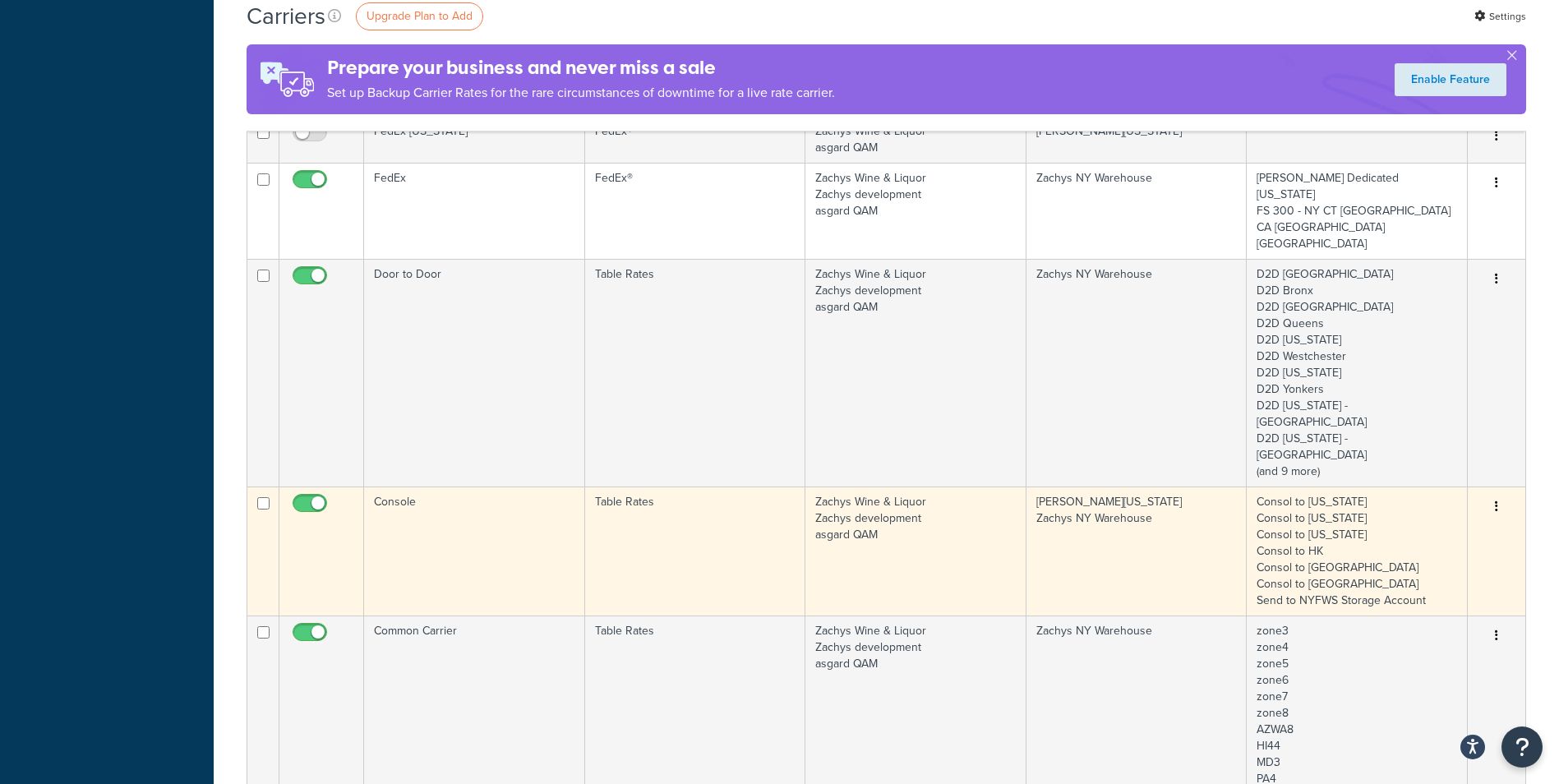
click at [545, 486] on td "Console" at bounding box center [474, 551] width 221 height 129
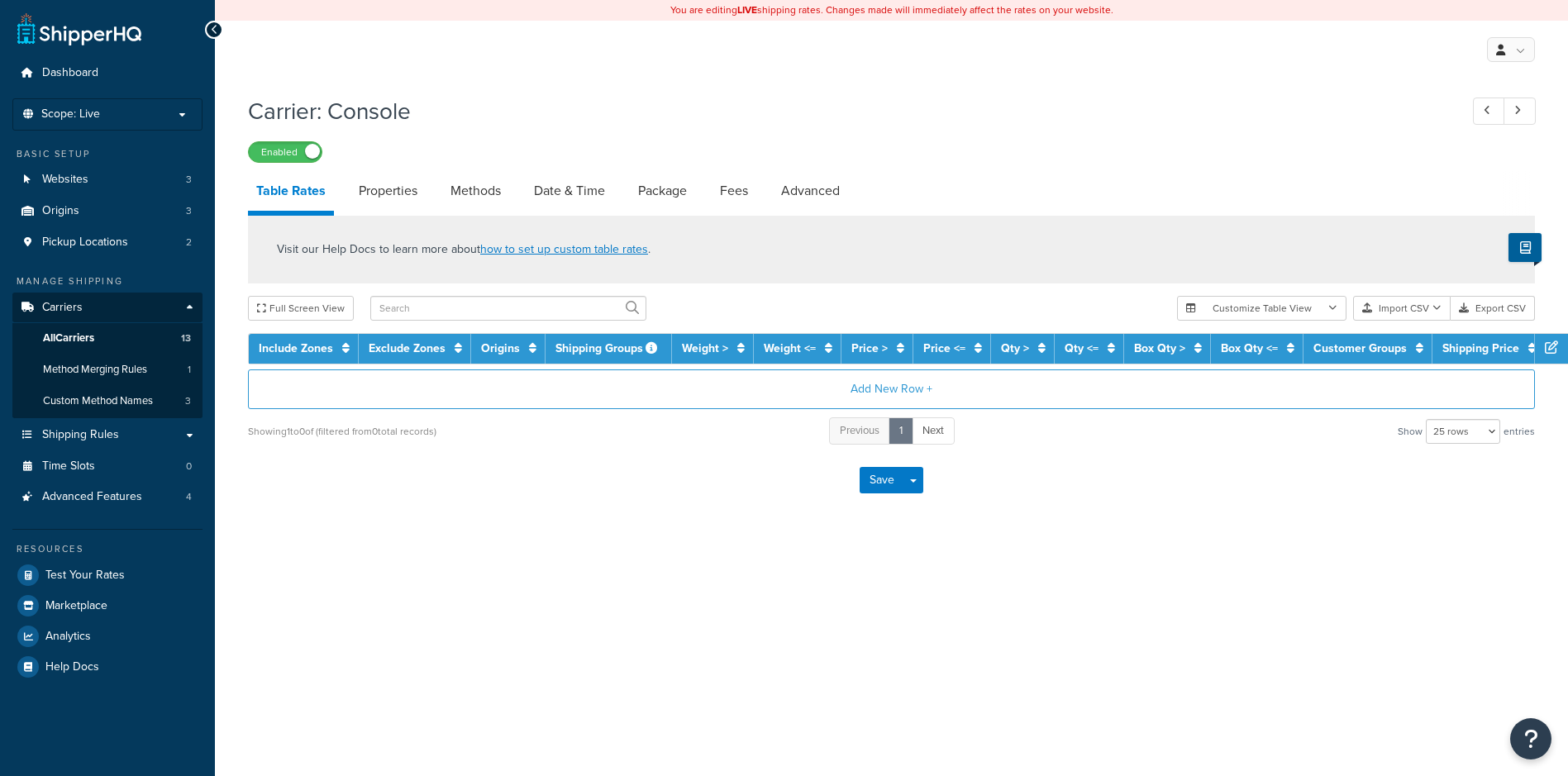
select select "25"
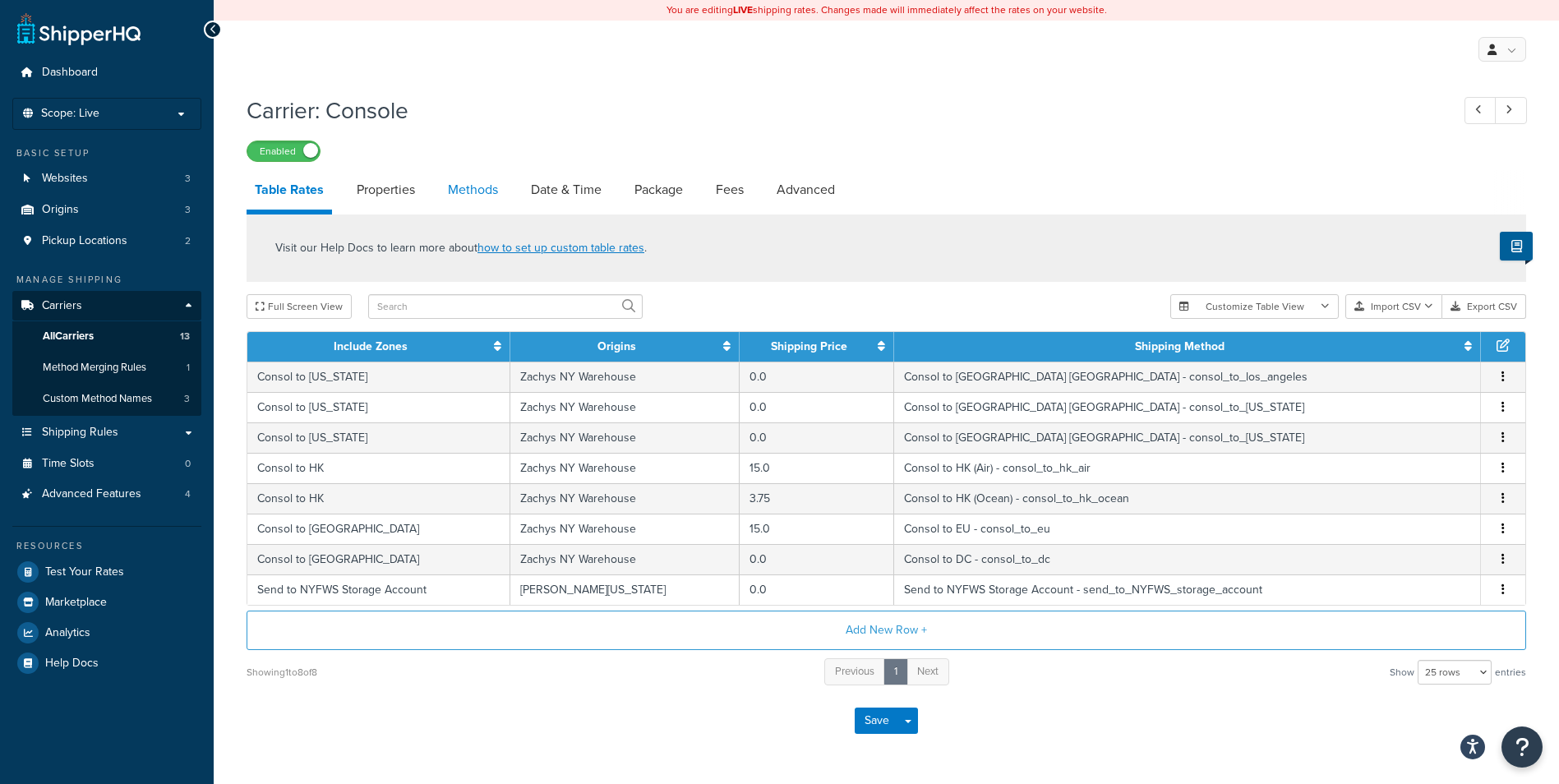
click at [469, 189] on link "Methods" at bounding box center [473, 189] width 67 height 39
select select "25"
